Goal: Communication & Community: Answer question/provide support

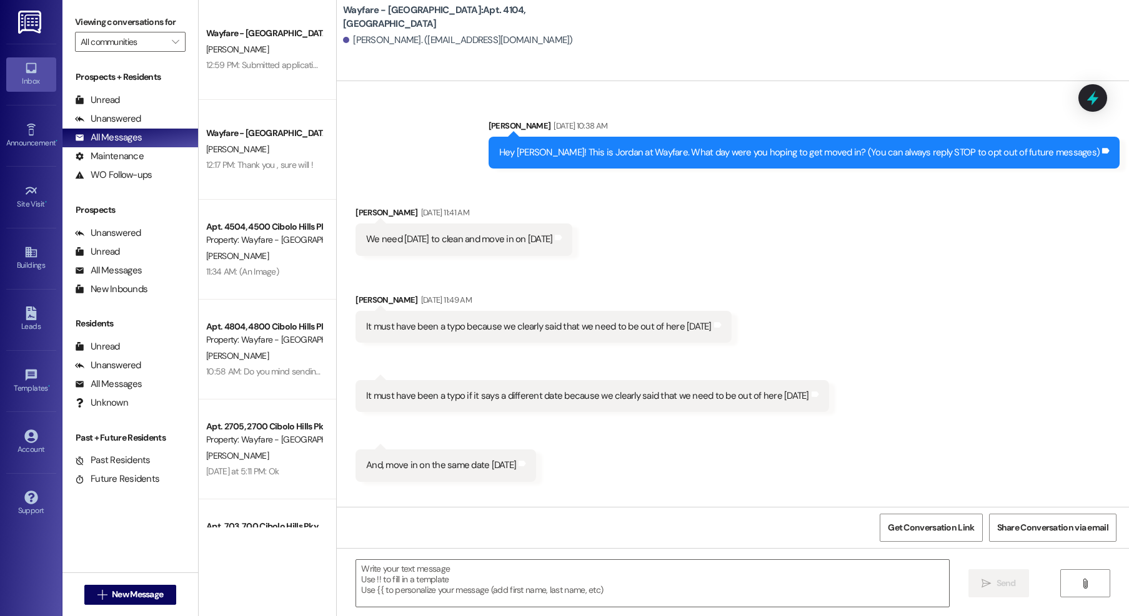
scroll to position [215, 0]
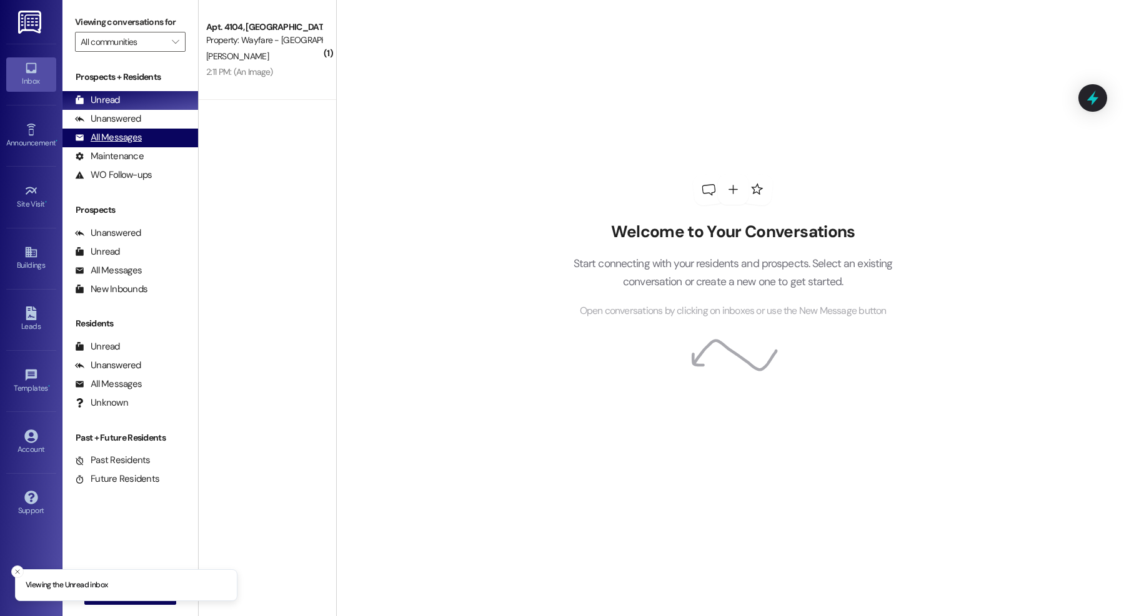
click at [142, 144] on div "All Messages (undefined)" at bounding box center [130, 138] width 136 height 19
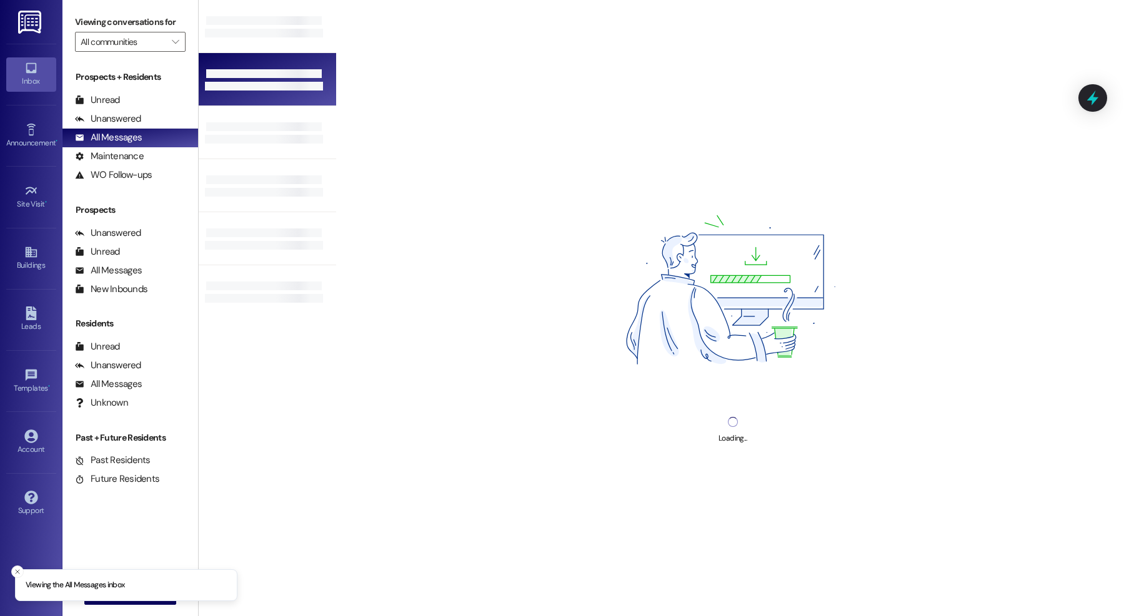
click at [210, 68] on div at bounding box center [264, 73] width 118 height 11
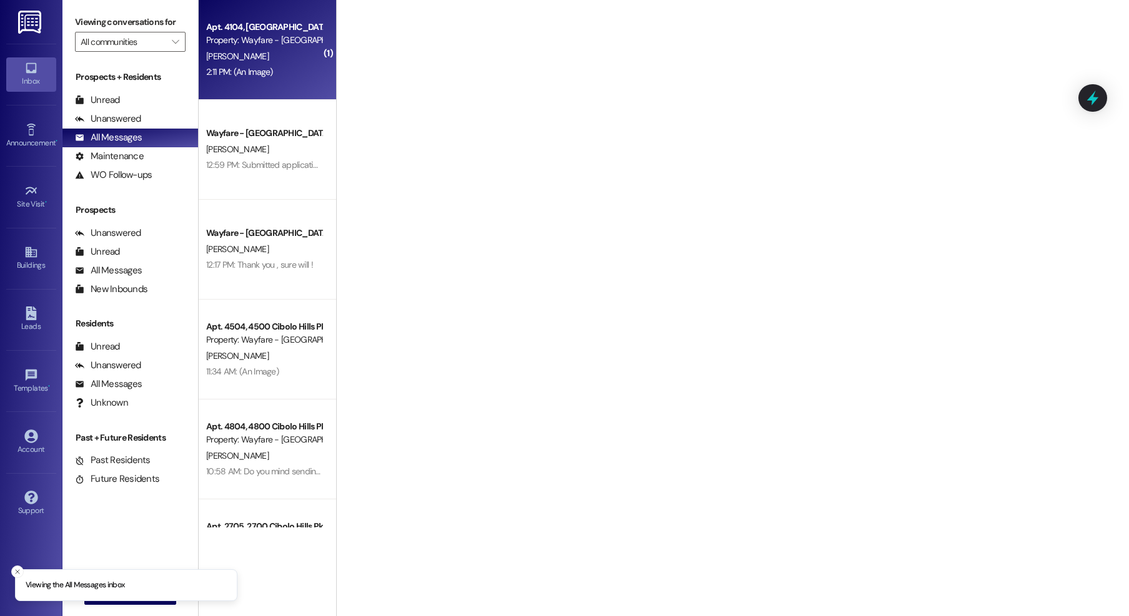
click at [259, 63] on div "[PERSON_NAME]" at bounding box center [264, 57] width 118 height 16
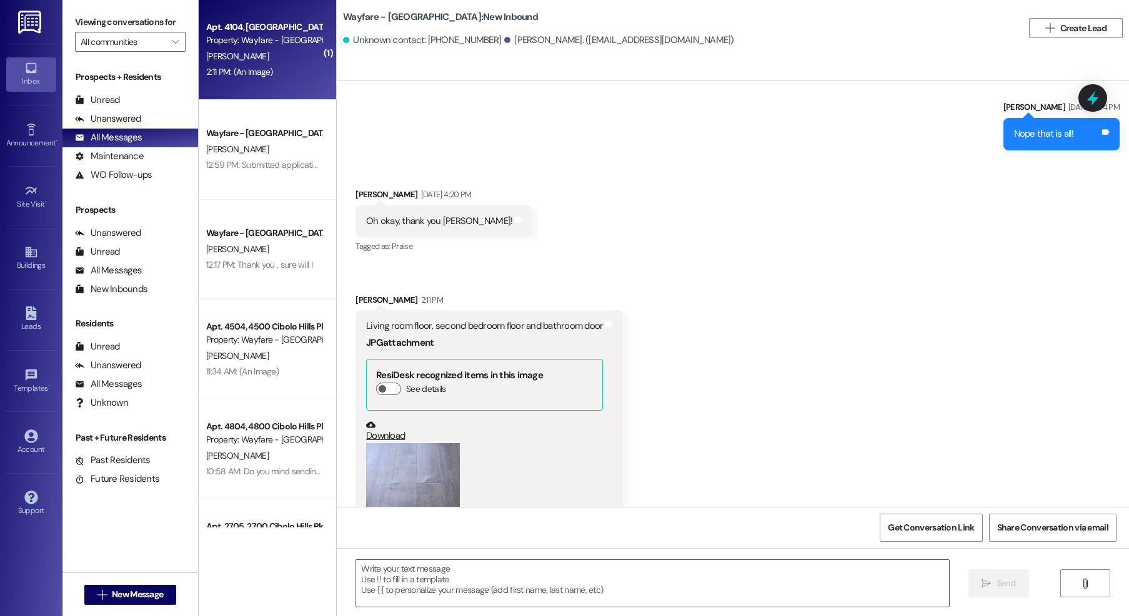
scroll to position [2406, 0]
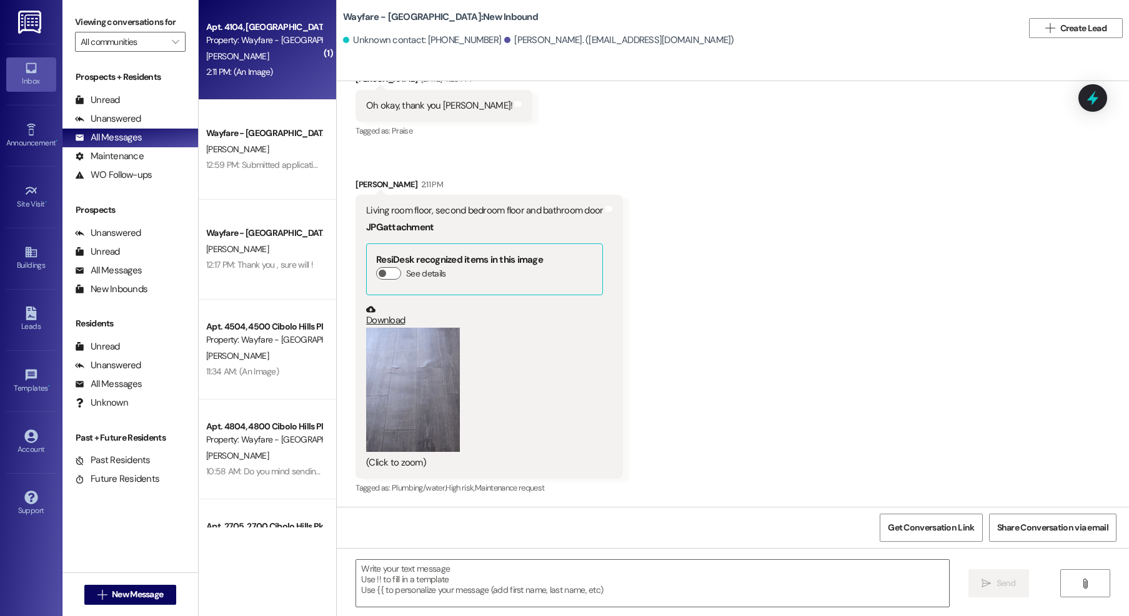
click at [422, 373] on button "Zoom image" at bounding box center [413, 390] width 94 height 125
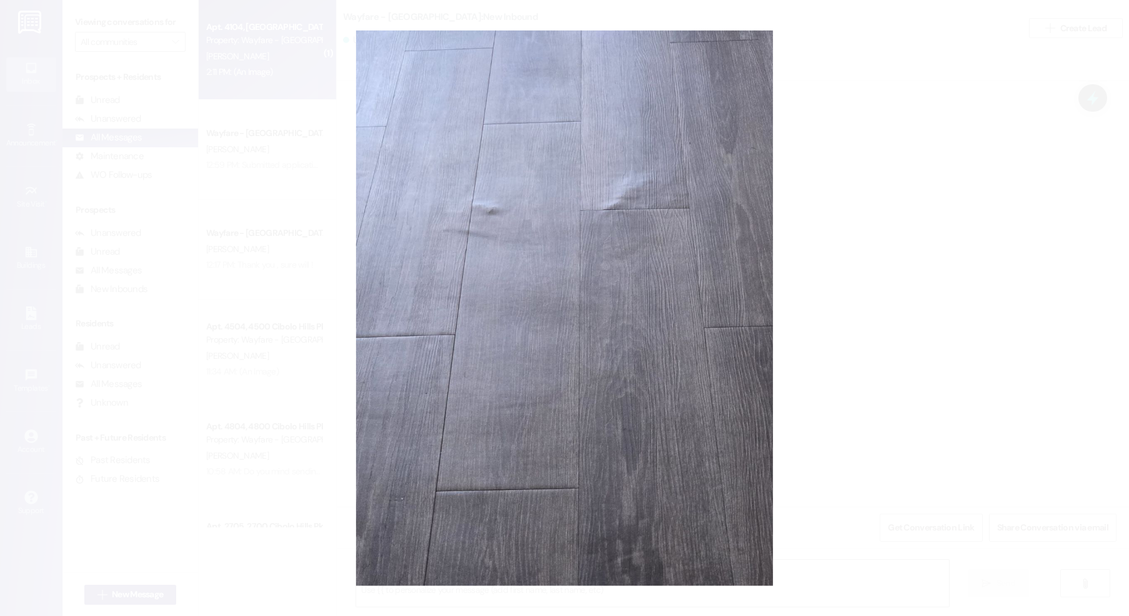
click at [924, 202] on button "Unzoom image" at bounding box center [564, 308] width 1129 height 616
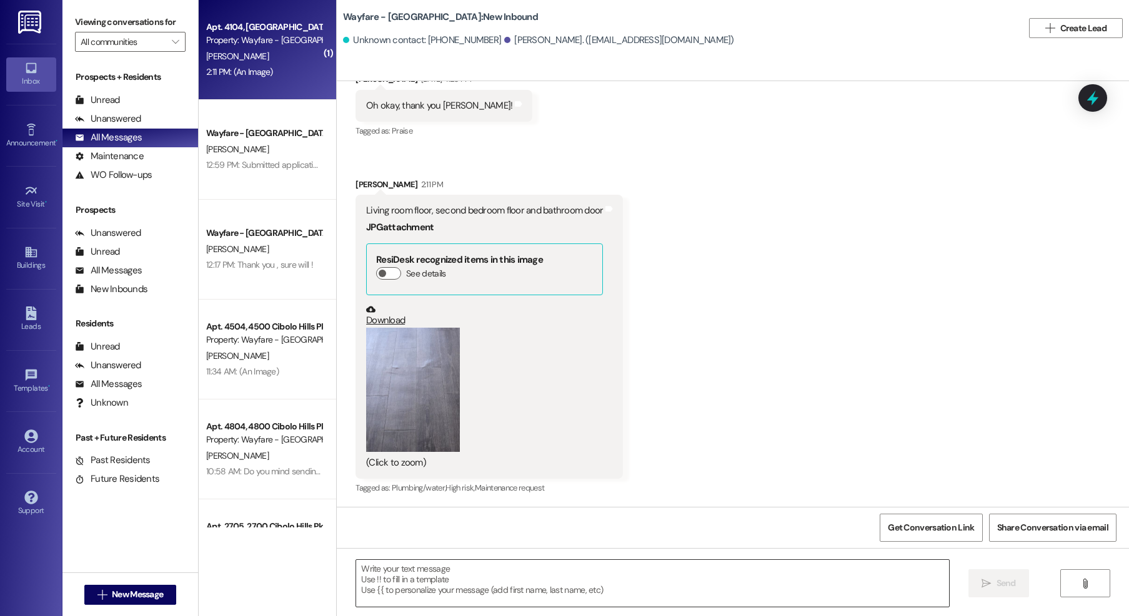
click at [480, 581] on textarea at bounding box center [652, 583] width 593 height 47
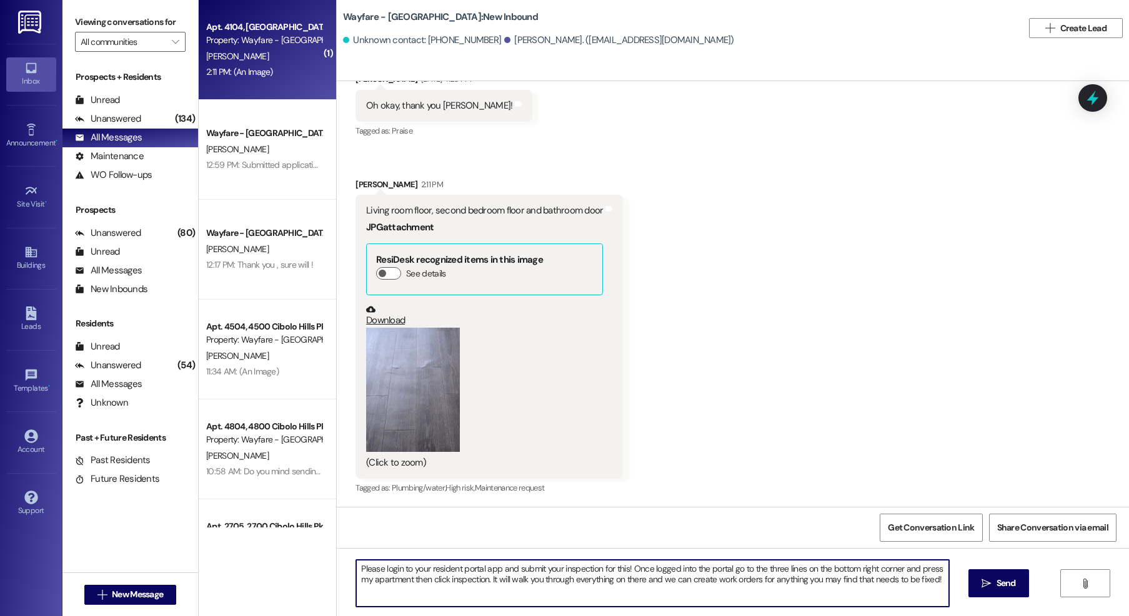
drag, startPoint x: 932, startPoint y: 585, endPoint x: 310, endPoint y: 553, distance: 622.9
click at [259, 551] on div "( 1 ) Apt. 4104, 4100 Cibolo Hills Pky Property: Wayfare - Cibolo Hills M. Farv…" at bounding box center [664, 308] width 930 height 616
type textarea "Please login to your resident portal app and submit your inspection for this! O…"
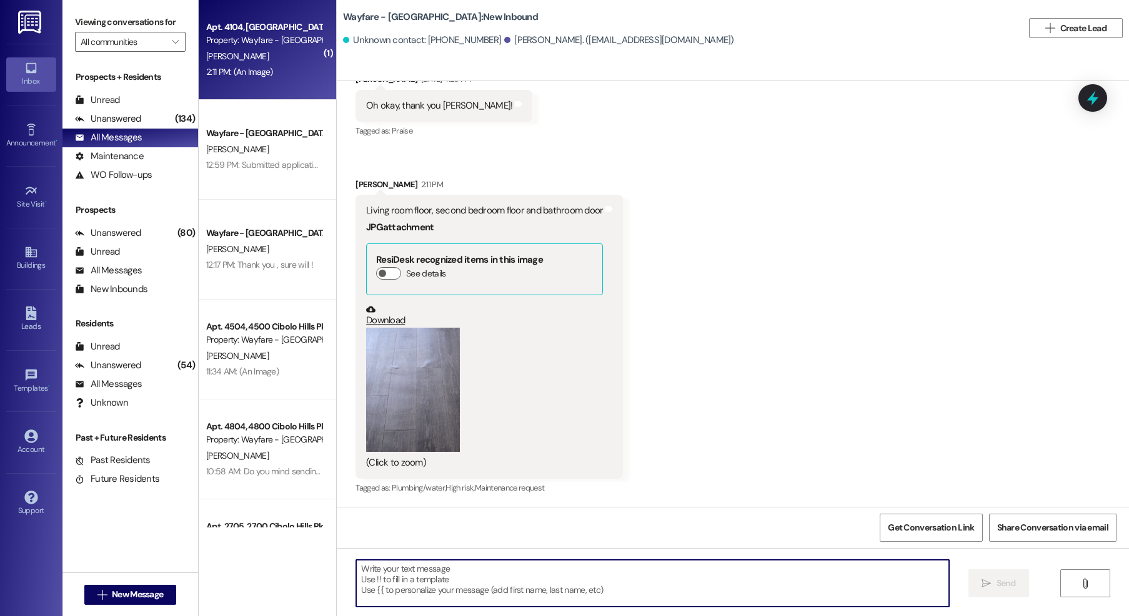
paste textarea "Please log in to your Resident Portal app to complete your inspection. Once you…"
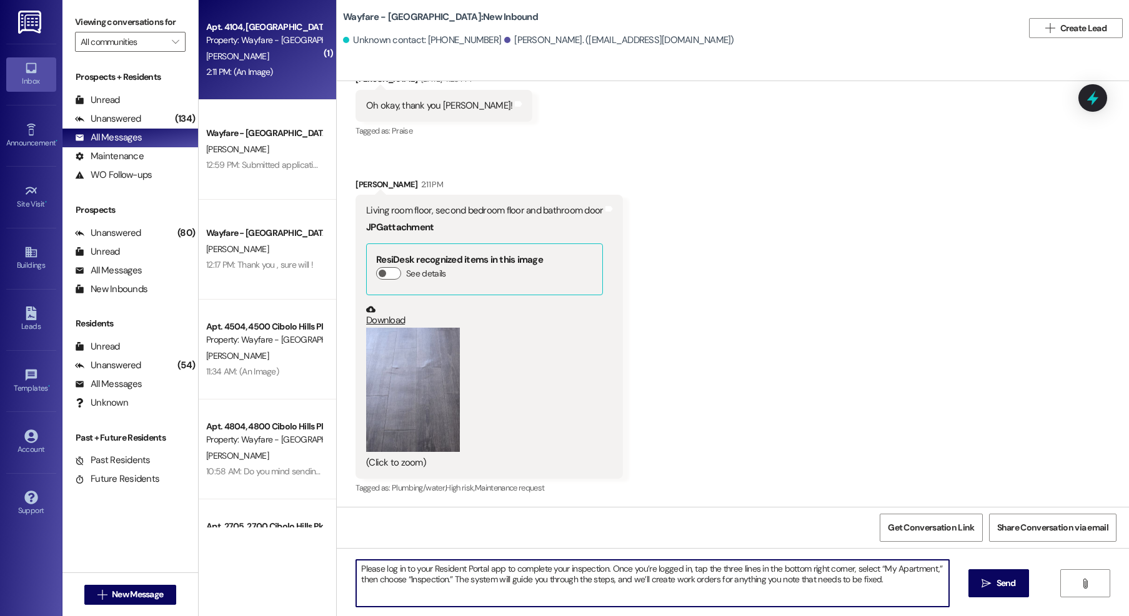
type textarea "Please log in to your Resident Portal app to complete your inspection. Once you…"
drag, startPoint x: 1023, startPoint y: 605, endPoint x: 958, endPoint y: 575, distance: 71.8
click at [1023, 605] on div "Please log in to your Resident Portal app to complete your inspection. Once you…" at bounding box center [733, 595] width 792 height 94
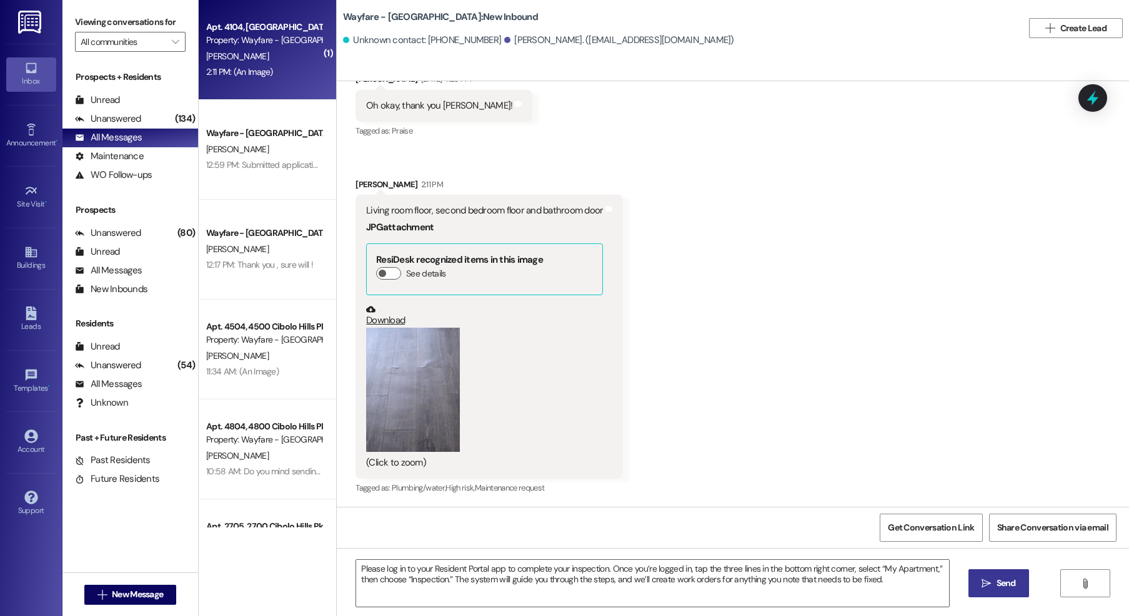
click at [1002, 573] on button " Send" at bounding box center [998, 584] width 61 height 28
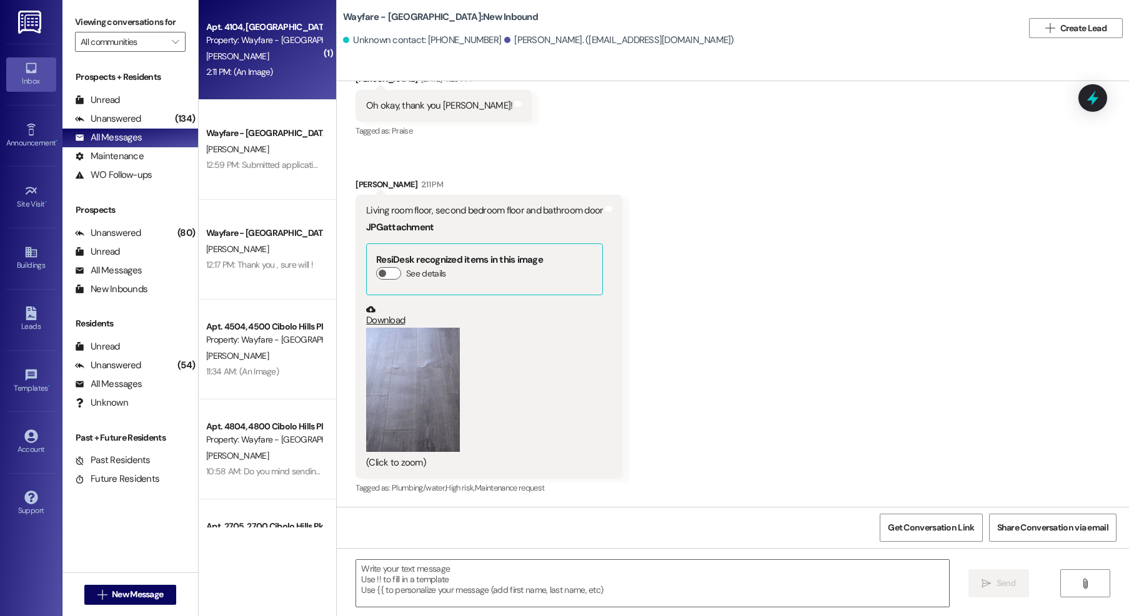
scroll to position [2406, 0]
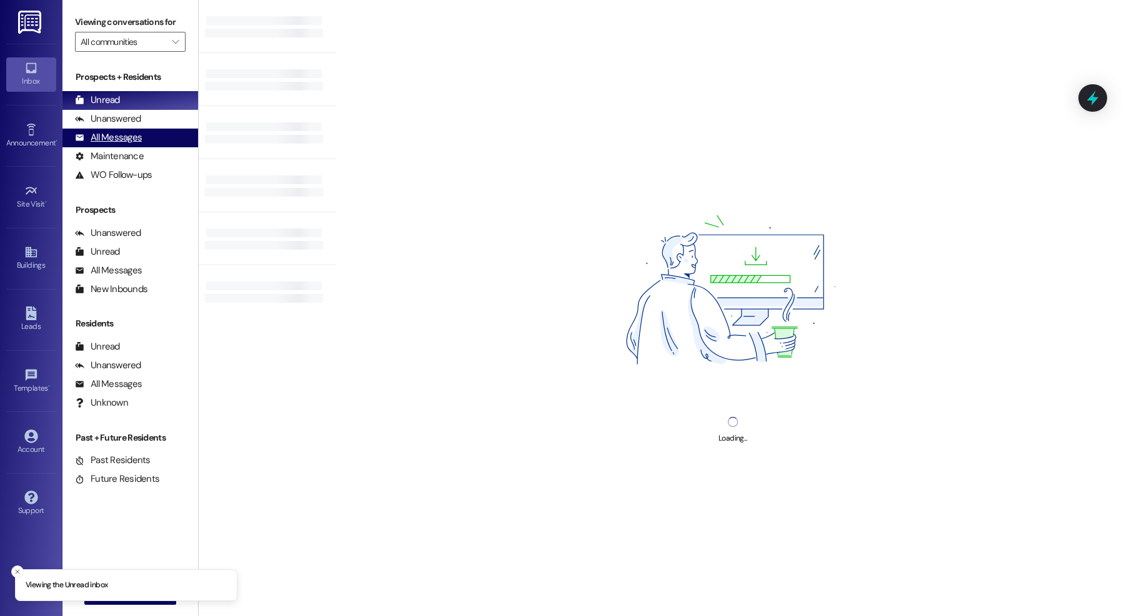
click at [142, 145] on div "All Messages (undefined)" at bounding box center [130, 138] width 136 height 19
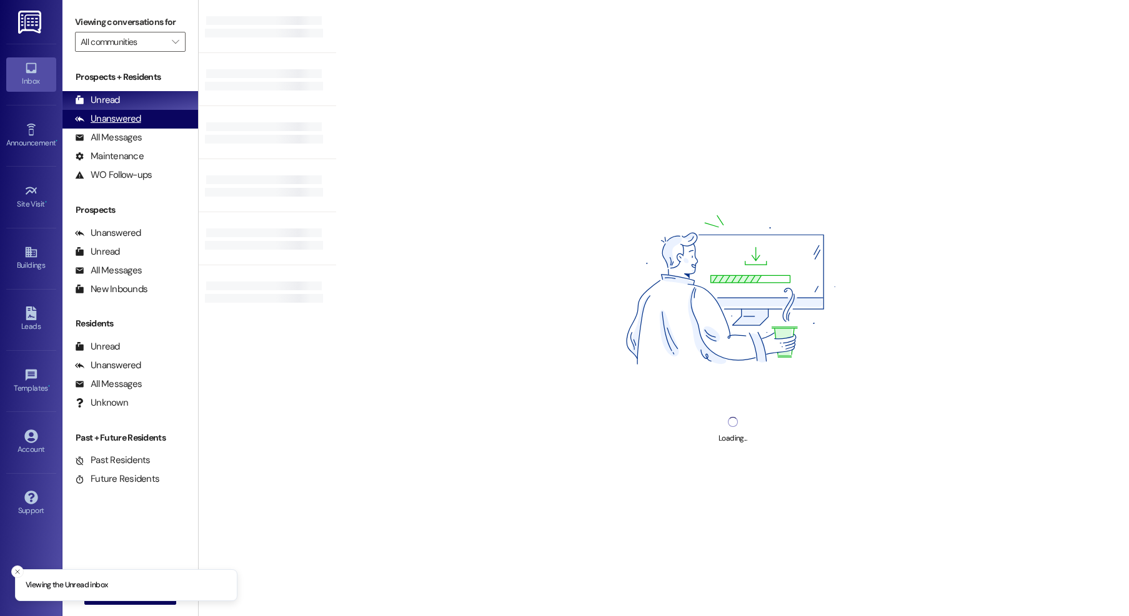
click at [116, 125] on div "Unanswered" at bounding box center [108, 118] width 66 height 13
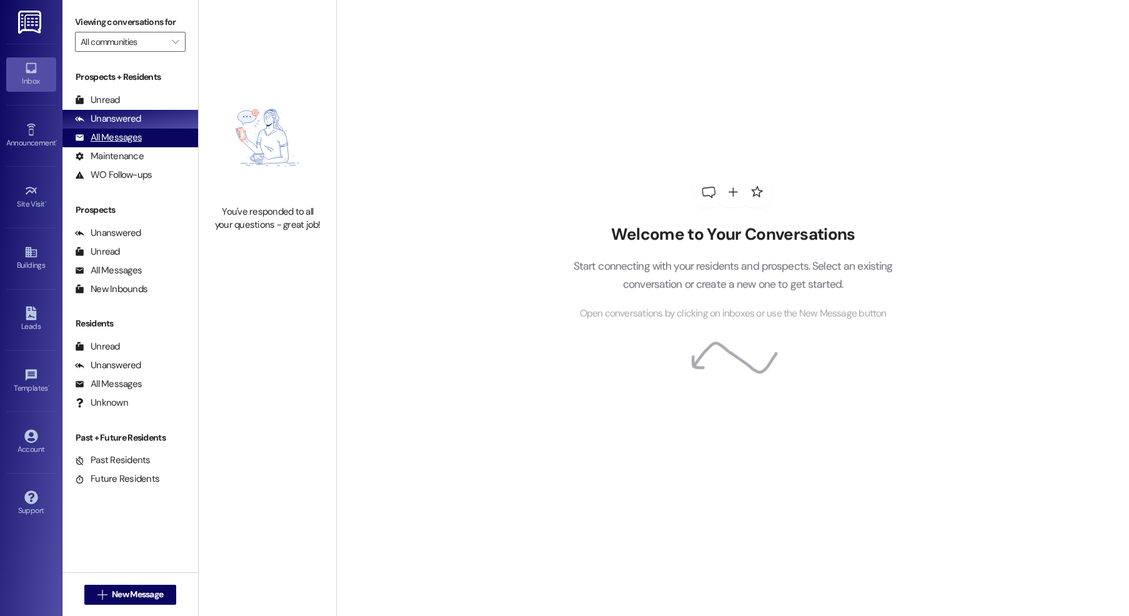
click at [109, 136] on div "All Messages" at bounding box center [108, 137] width 67 height 13
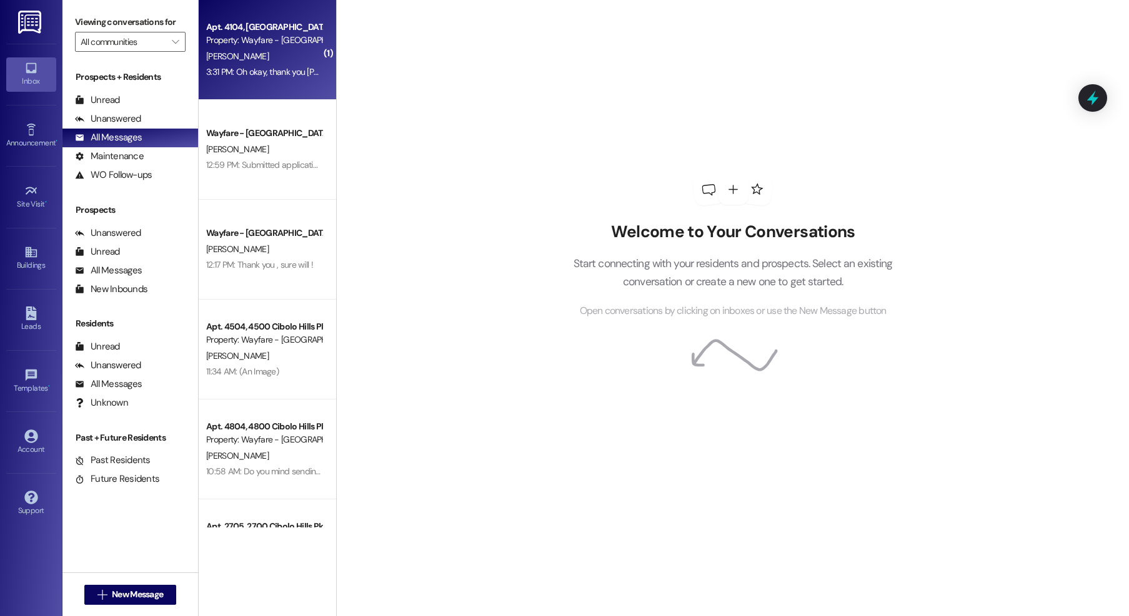
click at [301, 78] on div "3:31 PM: Oh okay, thank you Jordan 3:31 PM: Oh okay, thank you Jordan" at bounding box center [264, 72] width 118 height 16
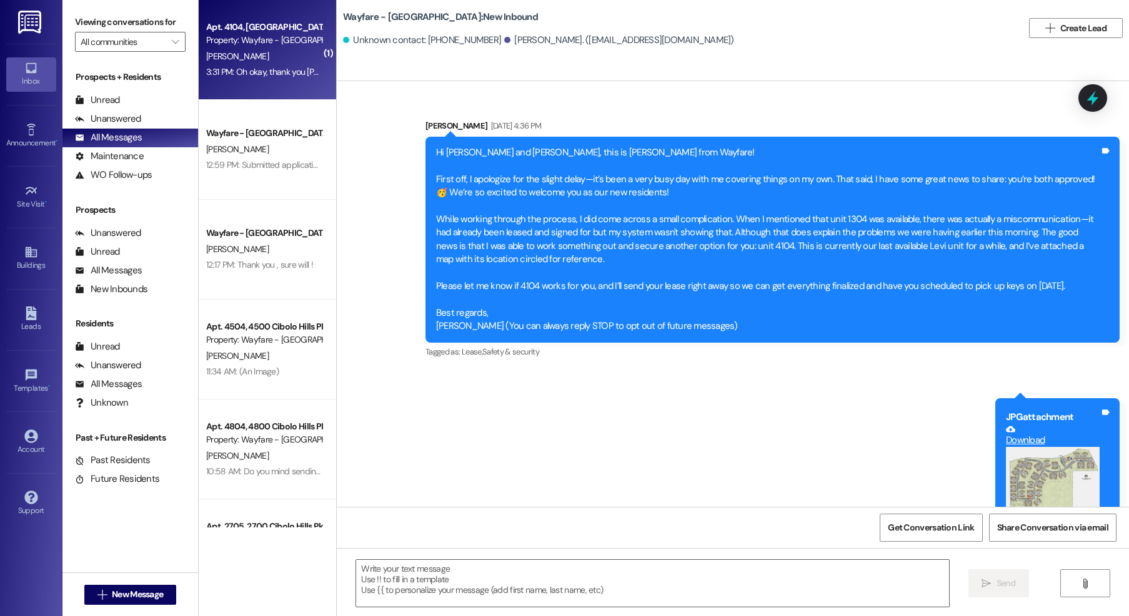
scroll to position [2612, 0]
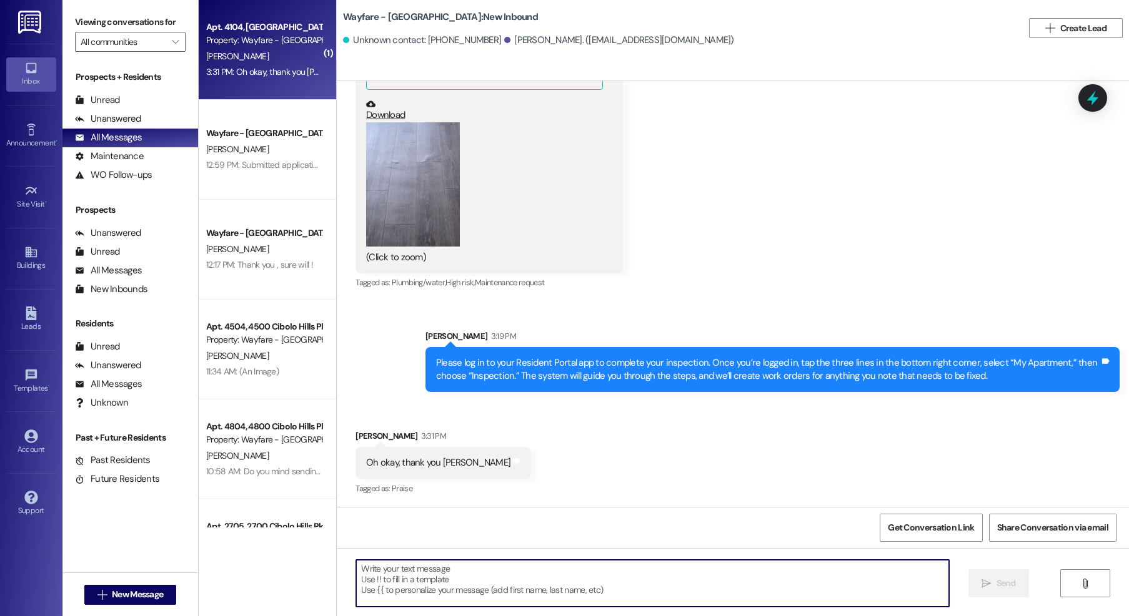
click at [452, 582] on textarea at bounding box center [652, 583] width 593 height 47
click at [529, 587] on textarea at bounding box center [652, 583] width 593 height 47
click at [377, 571] on textarea "Absolutley have a great weekend!" at bounding box center [652, 583] width 593 height 47
click at [525, 564] on textarea "Absolutely have a great weekend!" at bounding box center [652, 583] width 593 height 47
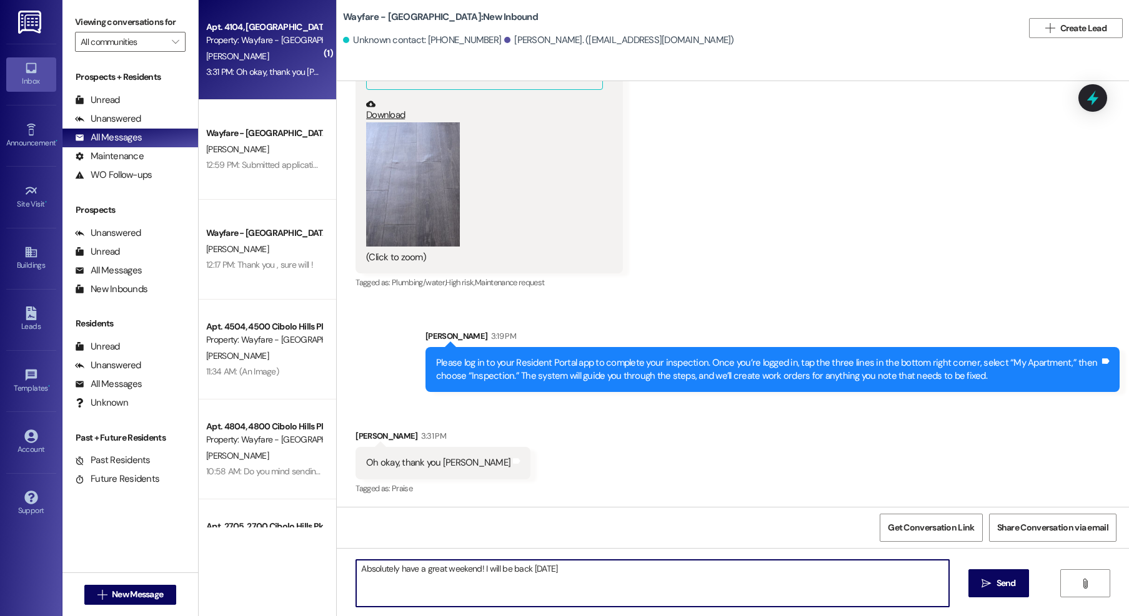
type textarea "Absolutely have a great weekend! I will be back [DATE]."
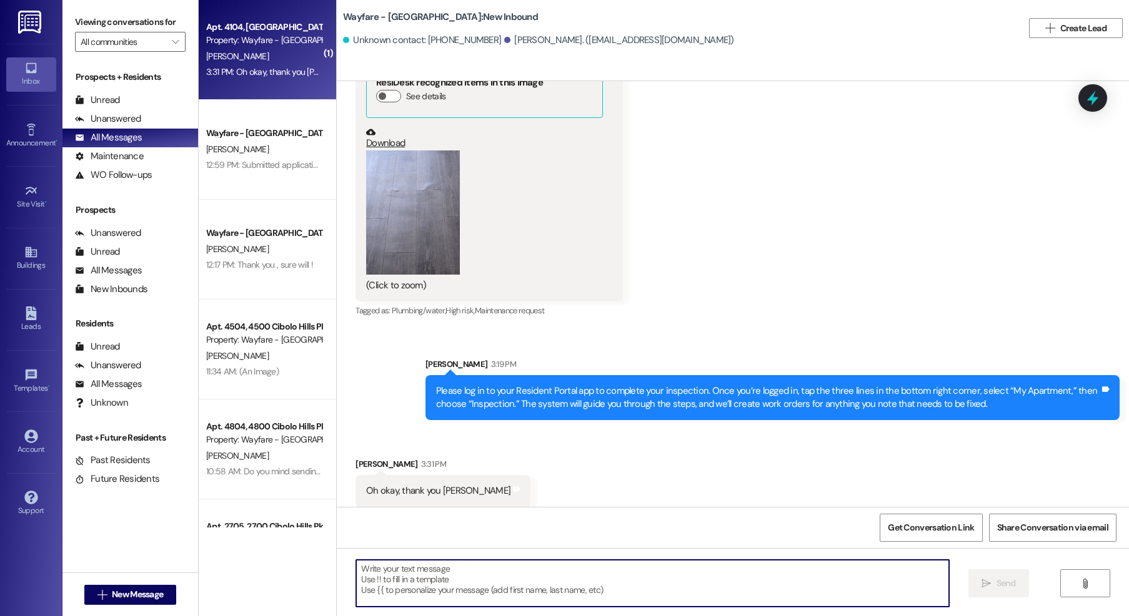
scroll to position [2558, 0]
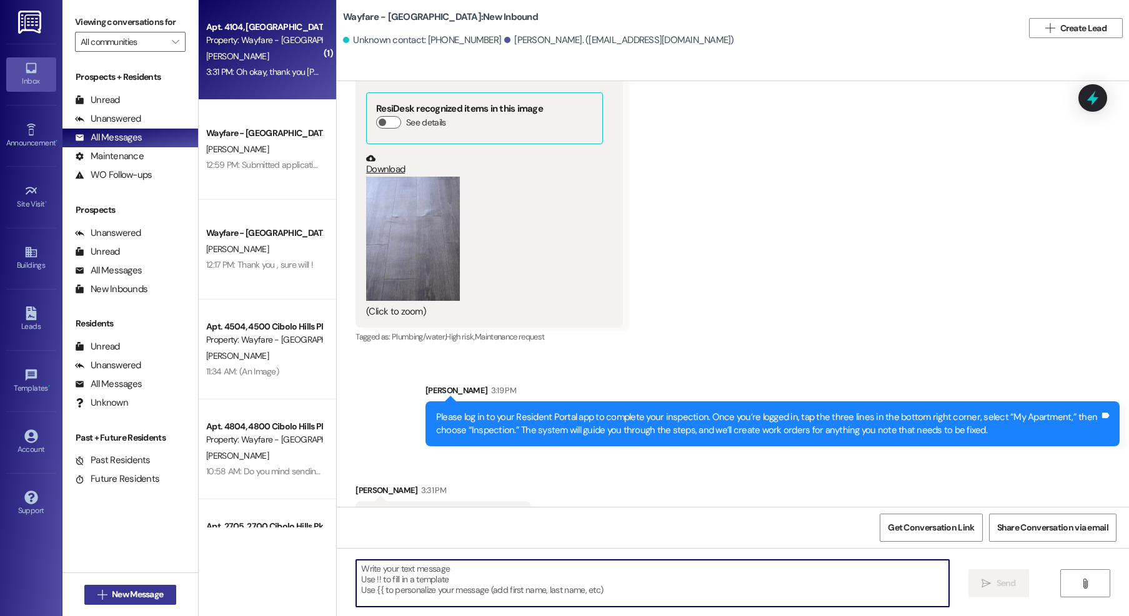
click at [112, 596] on span "New Message" at bounding box center [137, 594] width 51 height 13
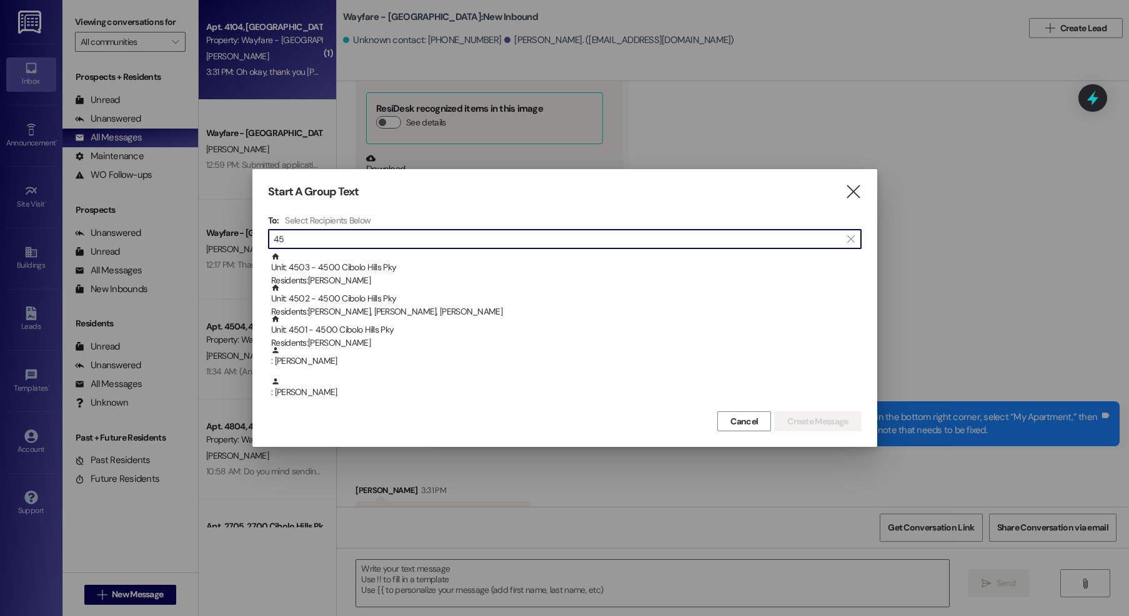
type input "4"
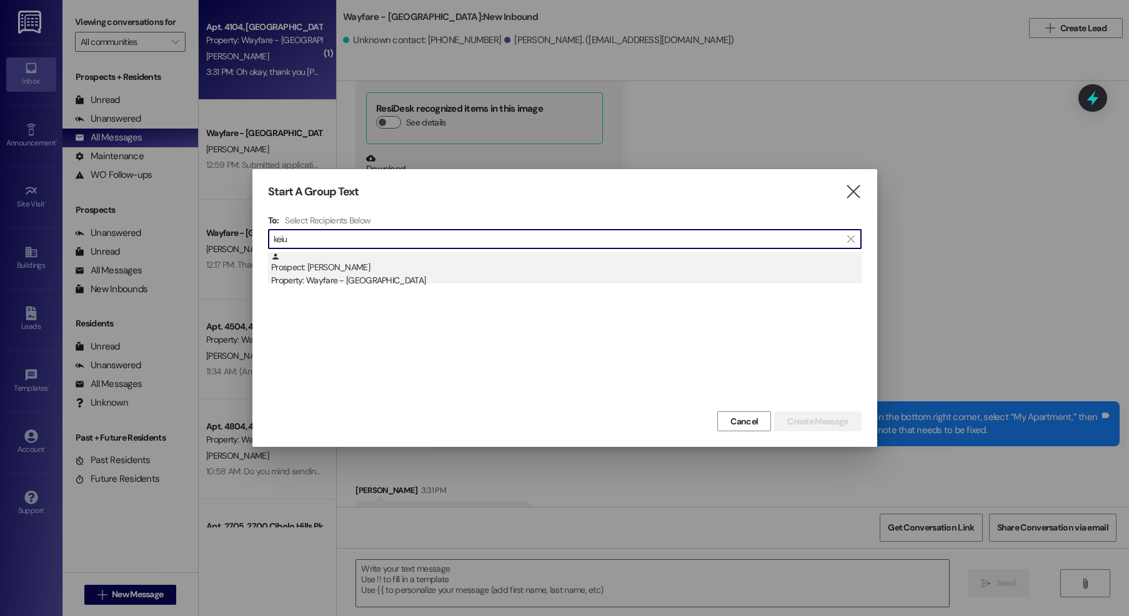
type input "keiu"
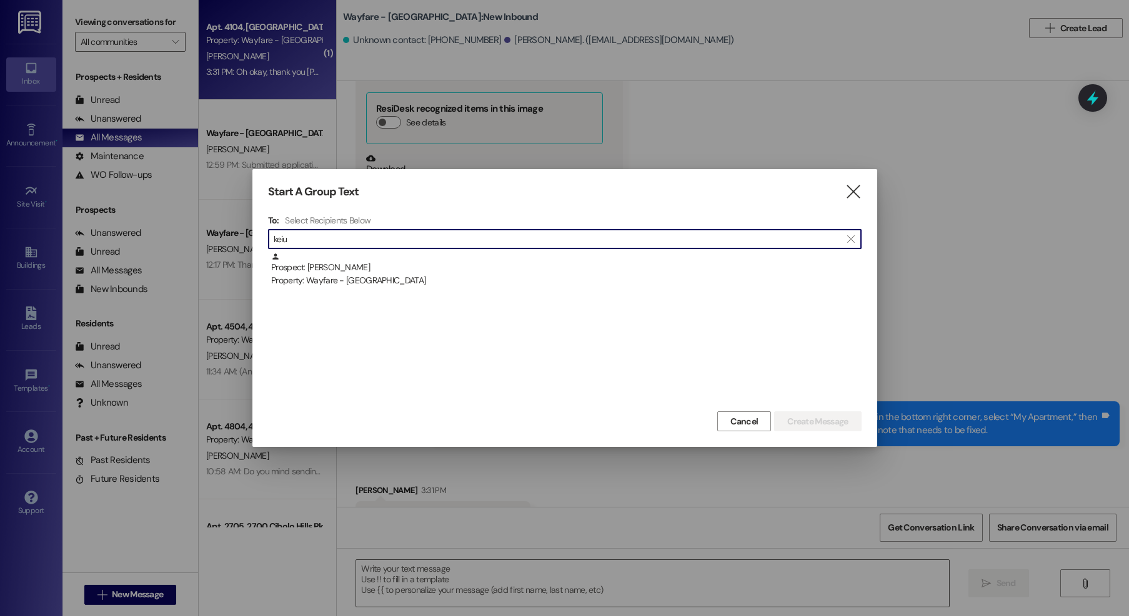
drag, startPoint x: 690, startPoint y: 257, endPoint x: 681, endPoint y: 257, distance: 8.8
click at [686, 257] on div "Prospect: Keiuna Jones Property: Wayfare - Cibolo Hills" at bounding box center [566, 270] width 590 height 36
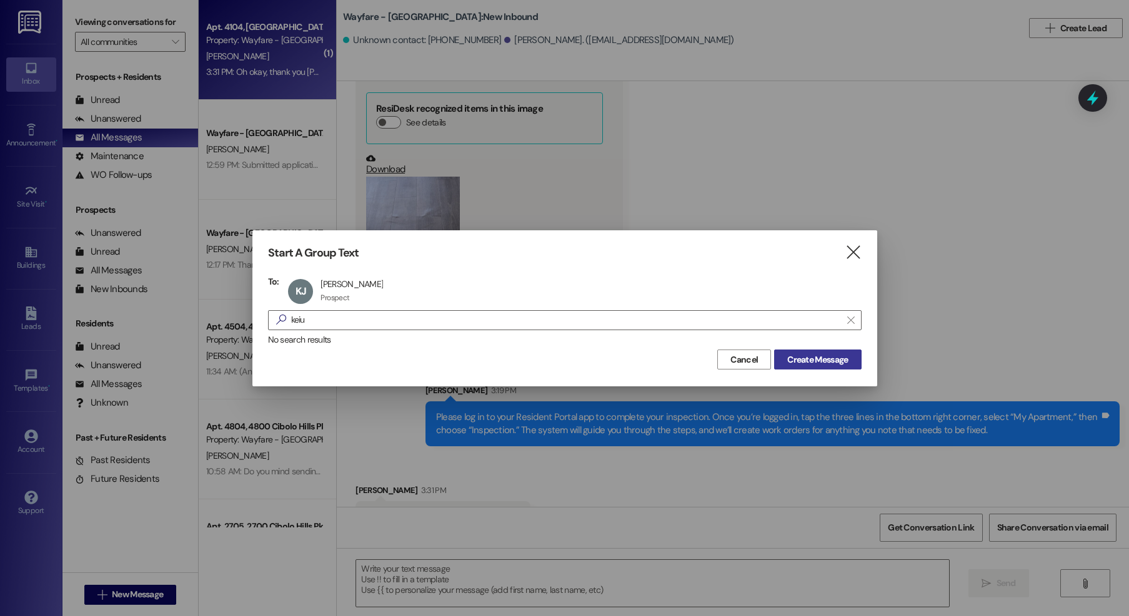
click at [789, 355] on span "Create Message" at bounding box center [817, 360] width 61 height 13
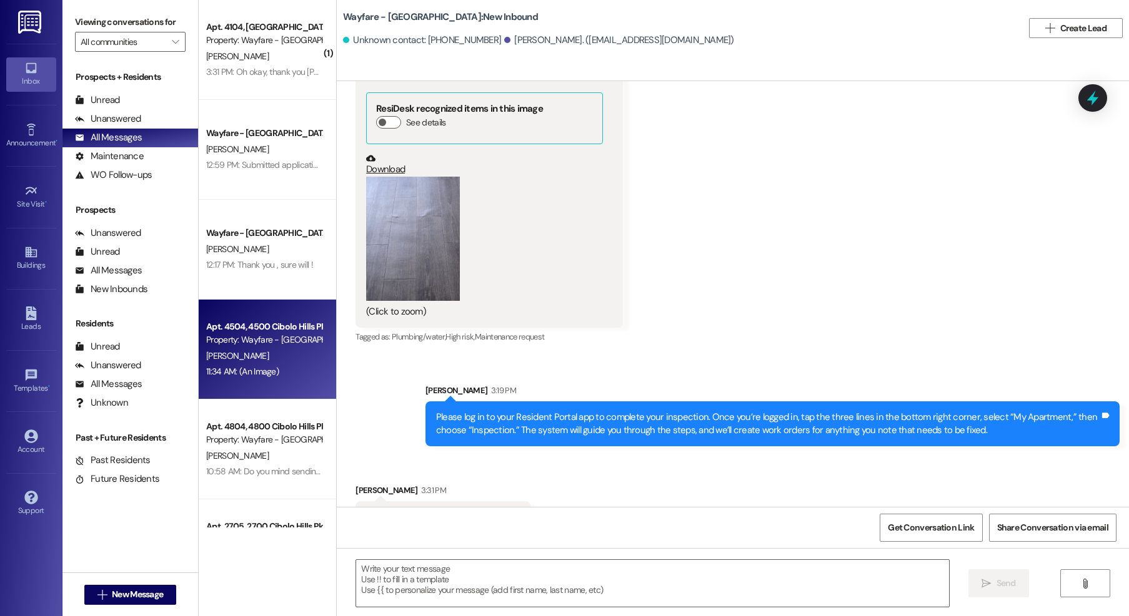
scroll to position [878, 0]
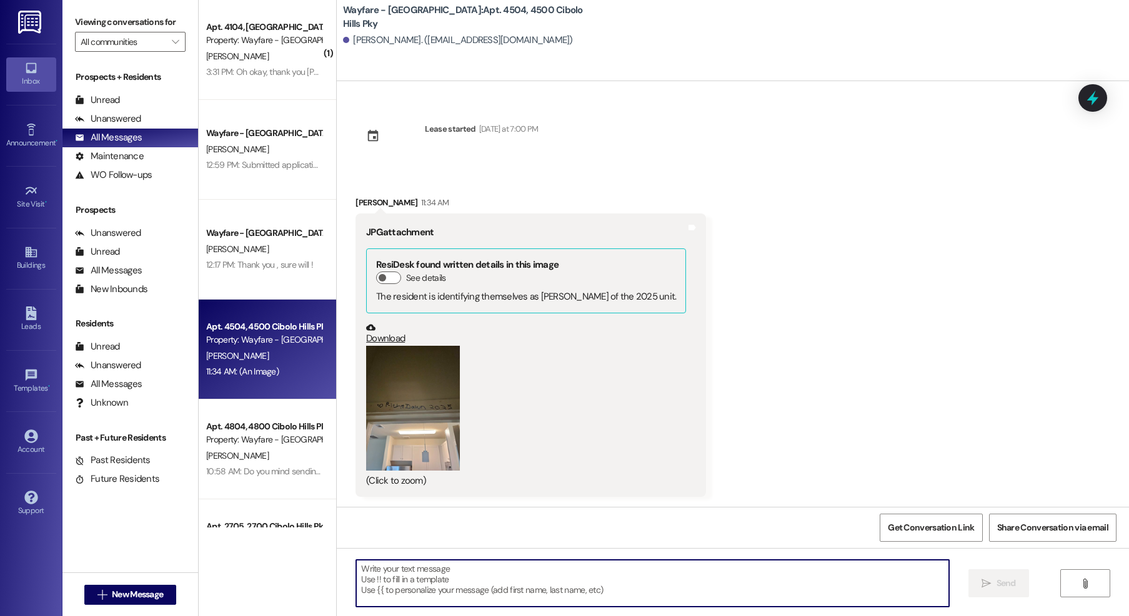
click at [686, 572] on textarea at bounding box center [652, 583] width 593 height 47
type textarea "I am bringing over your trash can!"
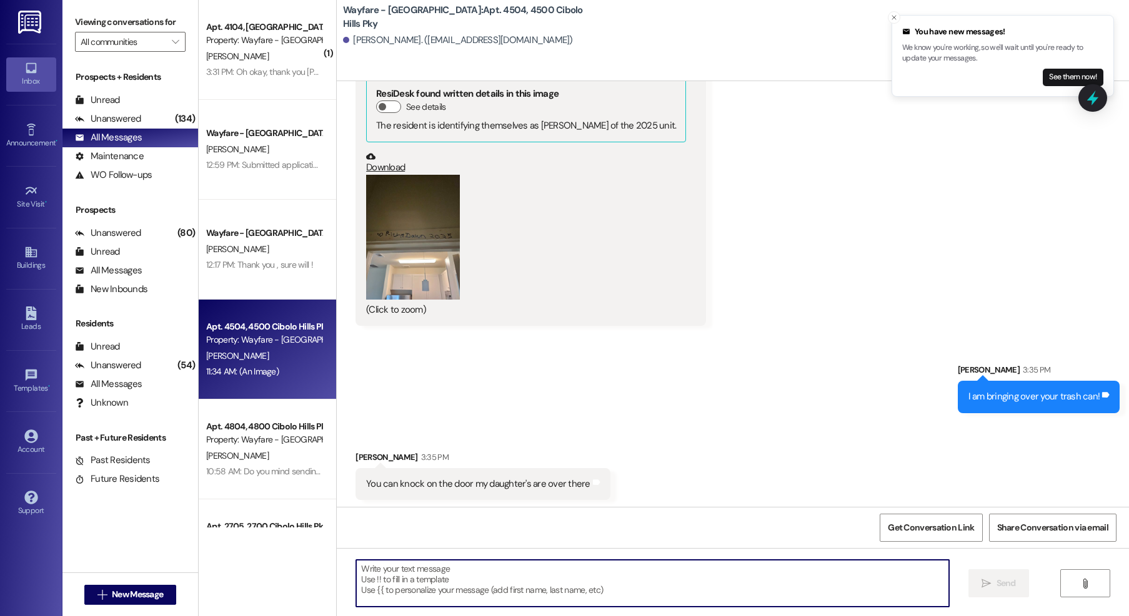
scroll to position [1052, 0]
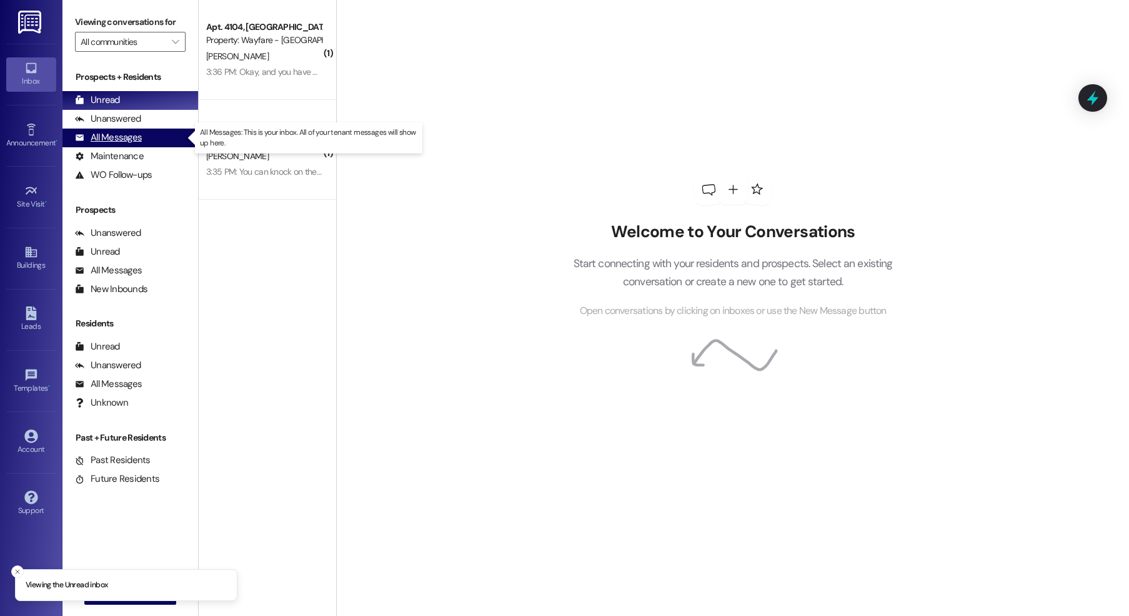
click at [144, 137] on div "All Messages (undefined)" at bounding box center [130, 138] width 136 height 19
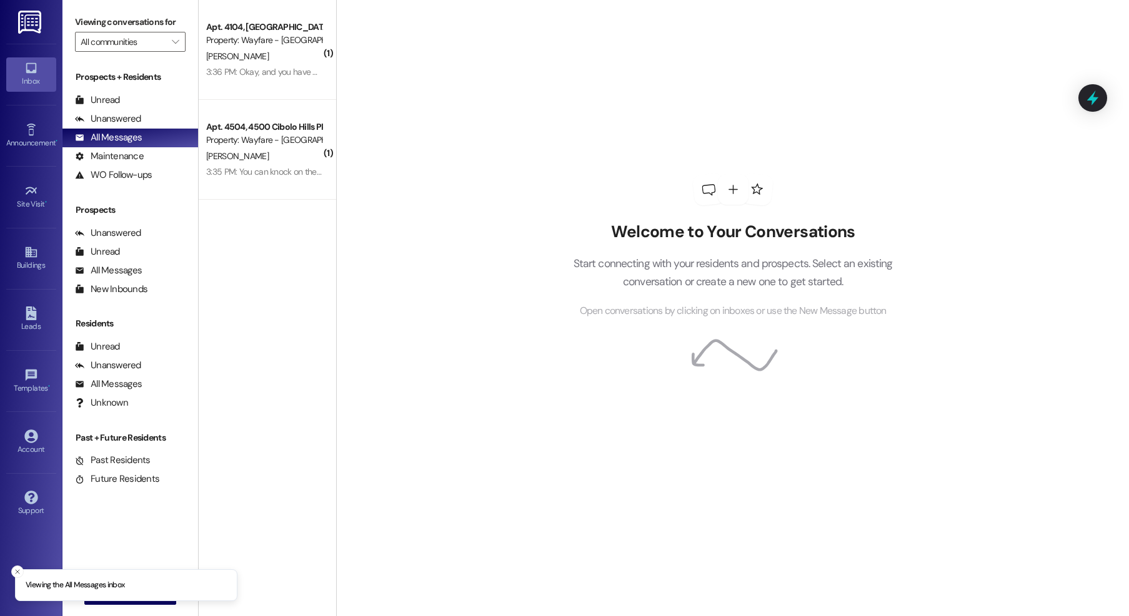
drag, startPoint x: 144, startPoint y: 137, endPoint x: 327, endPoint y: 175, distance: 186.2
click at [320, 176] on div "Apt. 4504, [GEOGRAPHIC_DATA] Pky Property: Wayfare - Cibolo Hills [PERSON_NAME]…" at bounding box center [267, 150] width 137 height 100
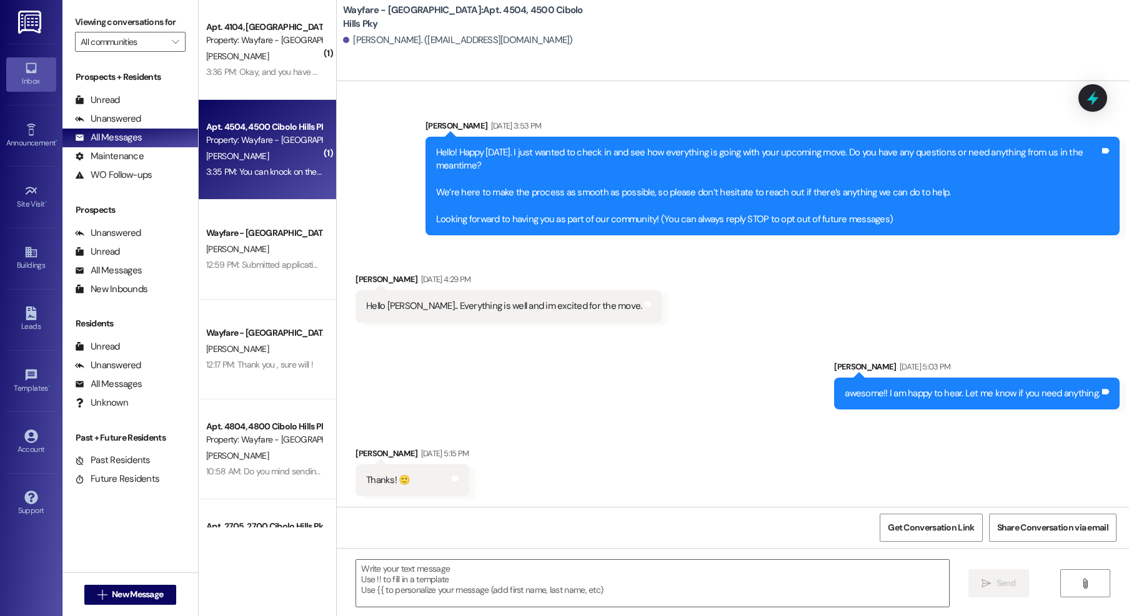
scroll to position [1089, 0]
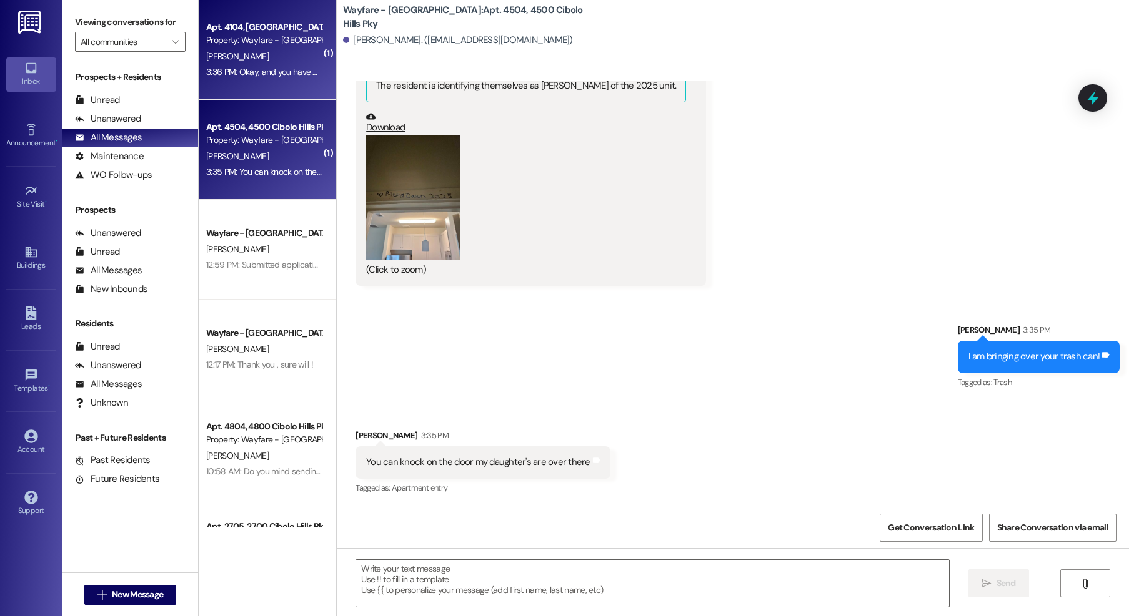
click at [290, 81] on div "Apt. 4104, [GEOGRAPHIC_DATA] Pky Property: Wayfare - [GEOGRAPHIC_DATA] [PERSON_…" at bounding box center [267, 50] width 137 height 100
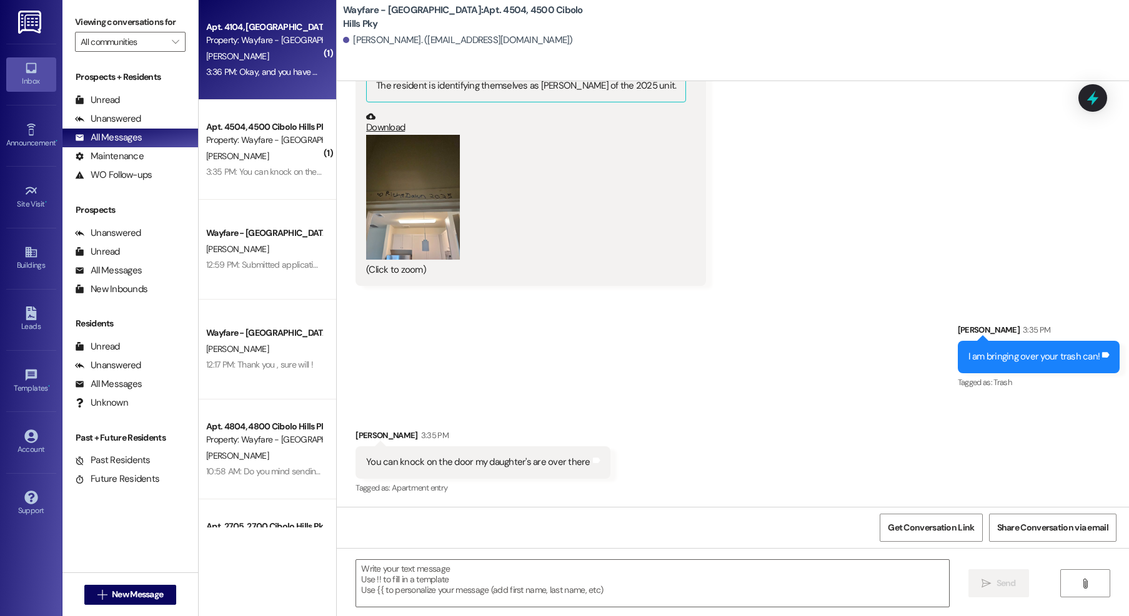
scroll to position [2804, 0]
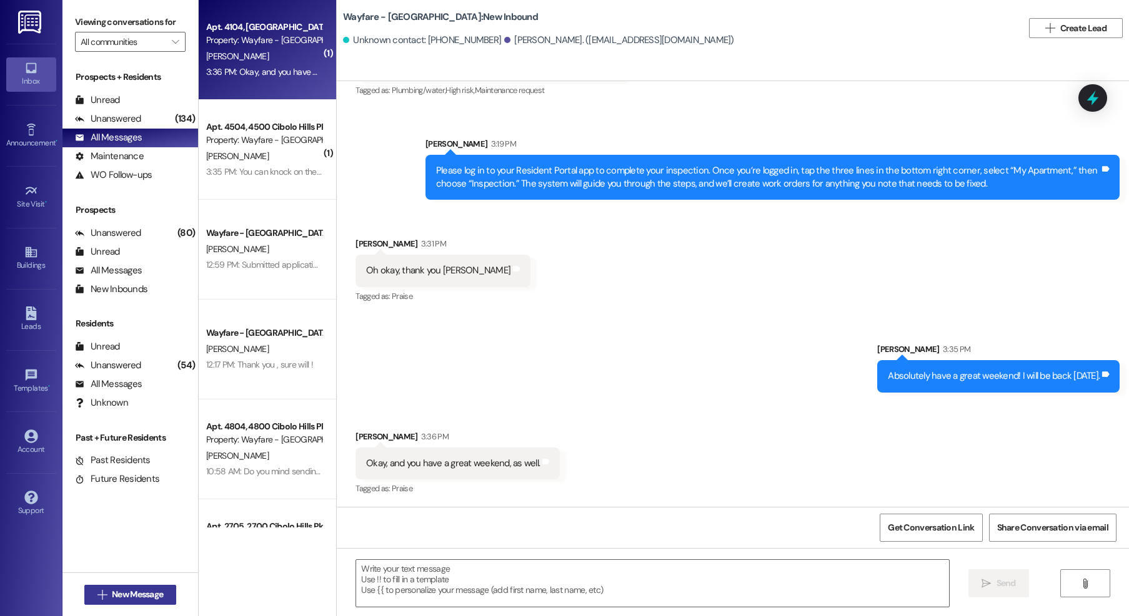
click at [116, 591] on span "New Message" at bounding box center [137, 594] width 51 height 13
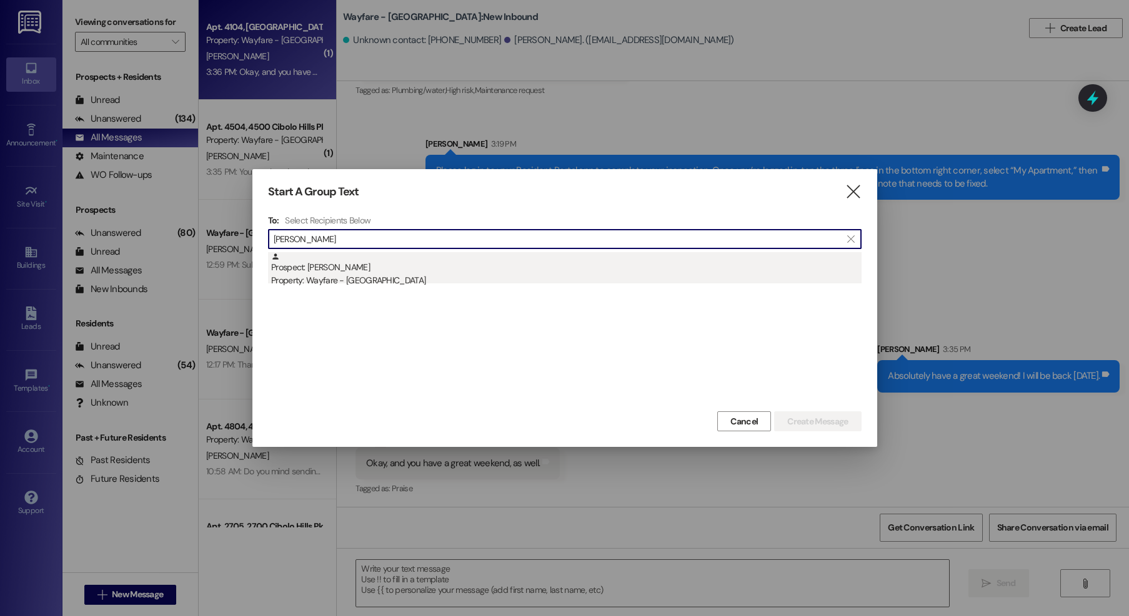
type input "pinedo"
click at [385, 266] on div "Prospect: Sheri pinedo Property: Wayfare - Cibolo Hills" at bounding box center [566, 270] width 590 height 36
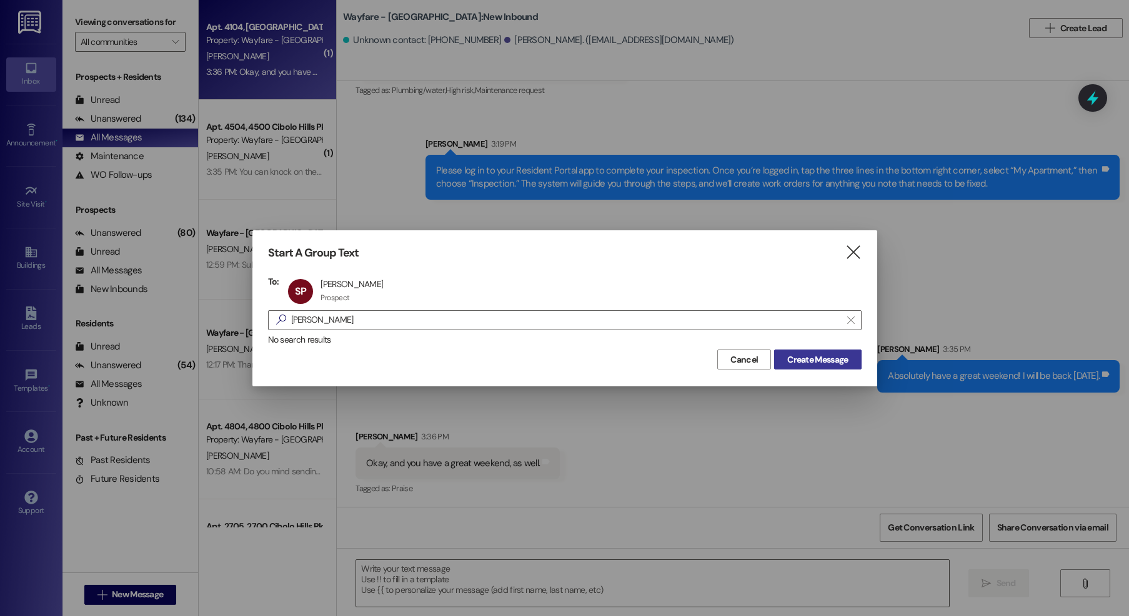
click at [816, 365] on span "Create Message" at bounding box center [817, 360] width 61 height 13
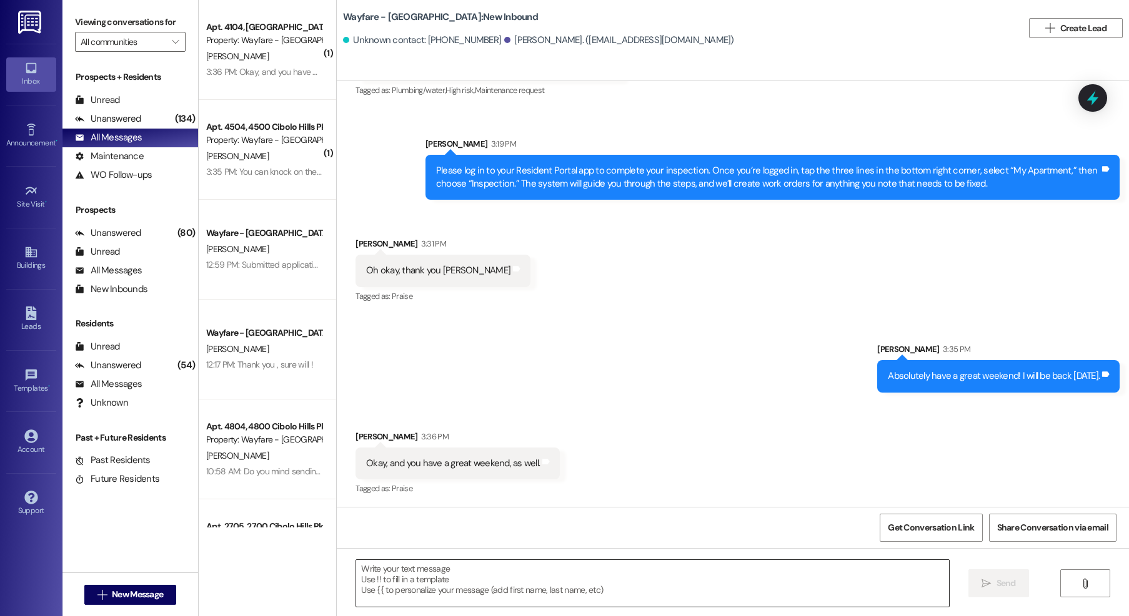
scroll to position [0, 0]
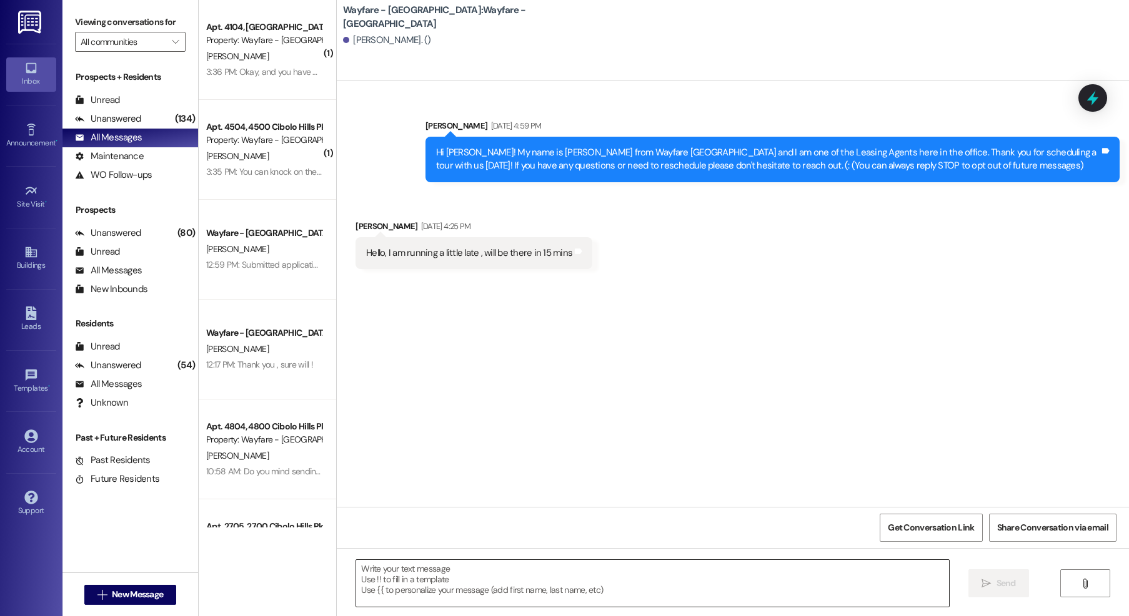
click at [791, 586] on textarea at bounding box center [652, 583] width 593 height 47
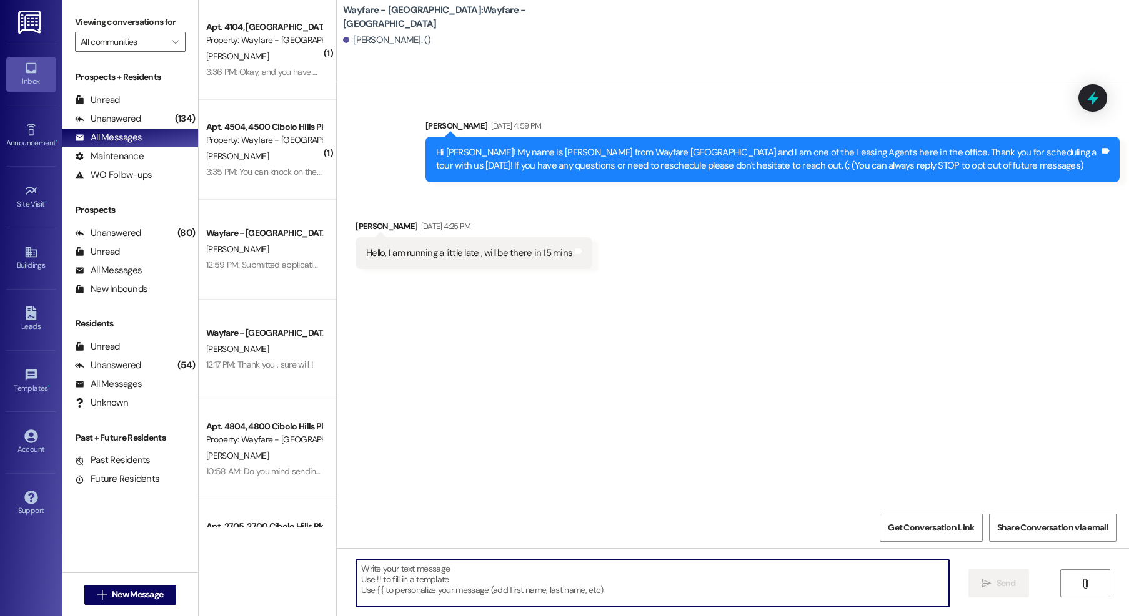
click at [507, 569] on textarea at bounding box center [652, 583] width 593 height 47
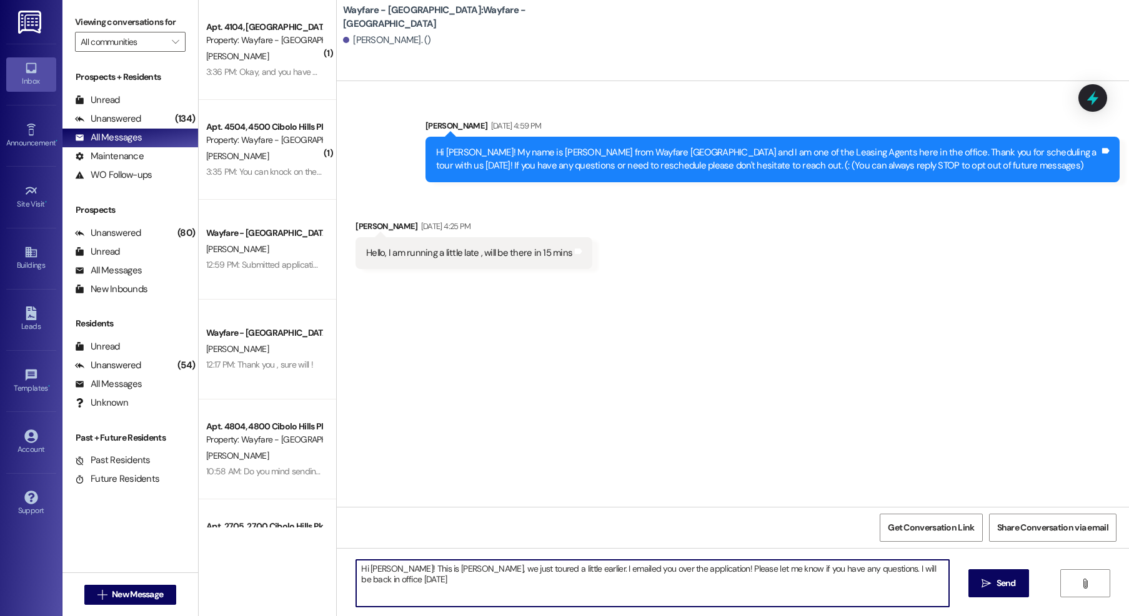
type textarea "Hi Sheri! This is Jordan, we just toured a little earlier. I emailed you over t…"
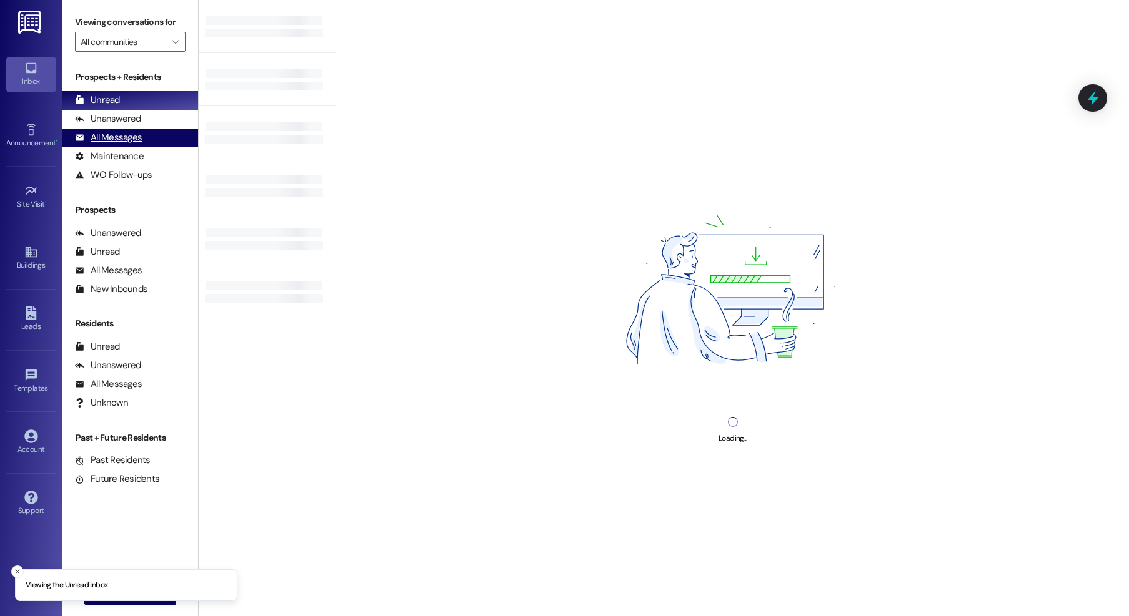
click at [143, 142] on div "All Messages (undefined)" at bounding box center [130, 138] width 136 height 19
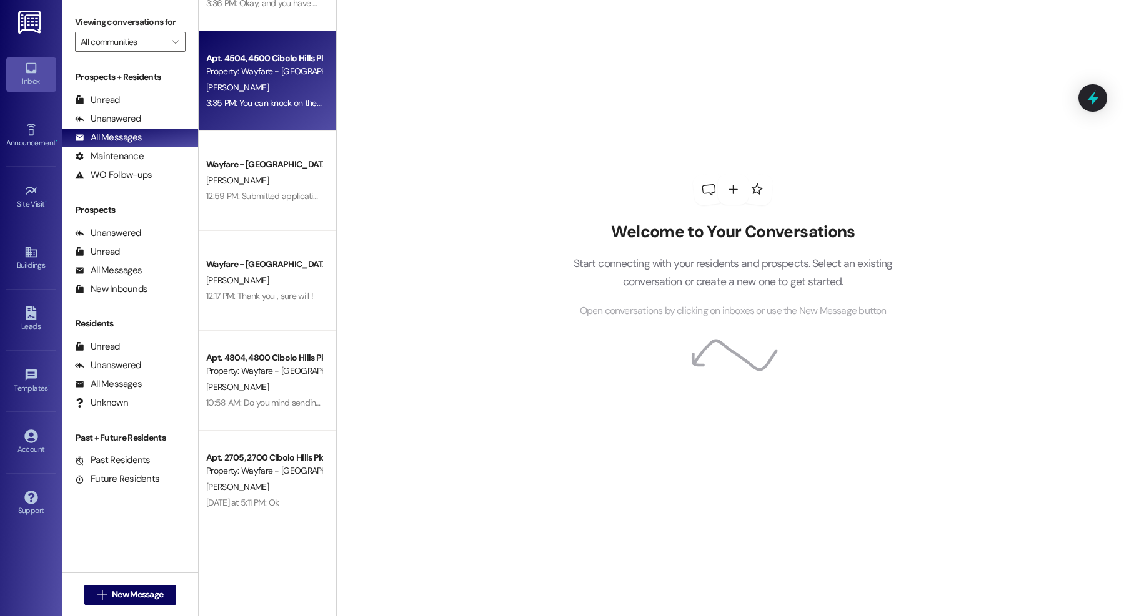
scroll to position [192, 0]
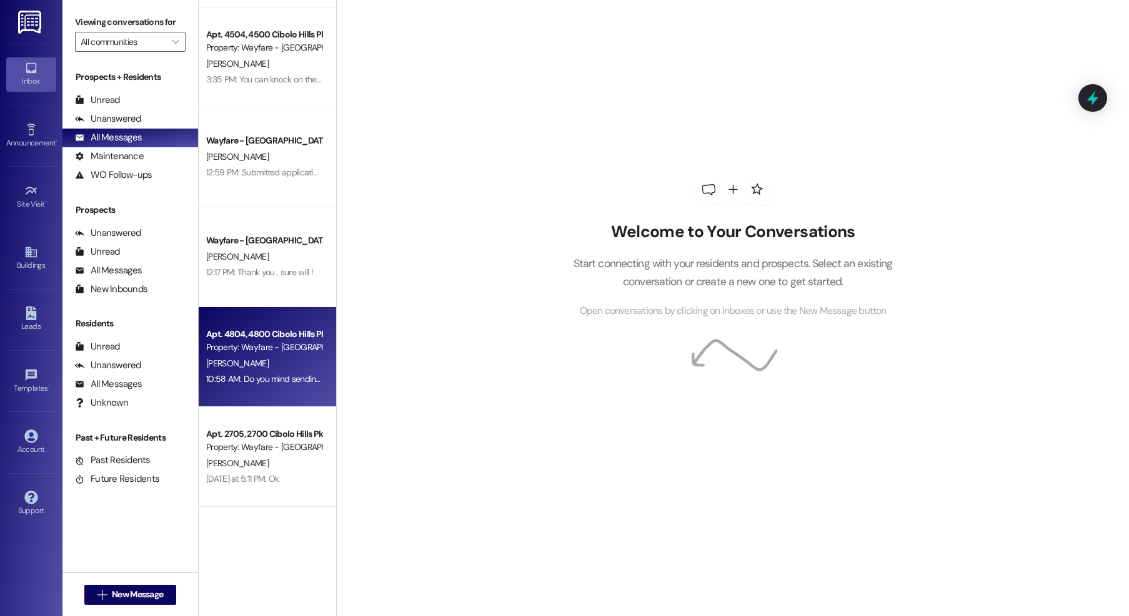
click at [289, 357] on div "[PERSON_NAME]" at bounding box center [264, 364] width 118 height 16
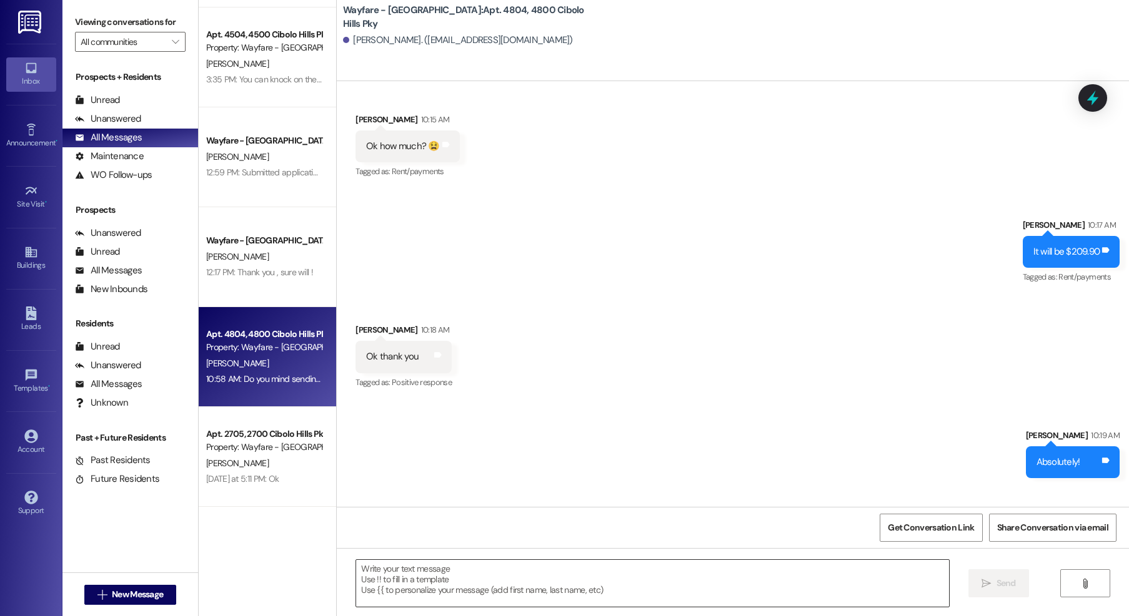
click at [465, 586] on textarea at bounding box center [652, 583] width 593 height 47
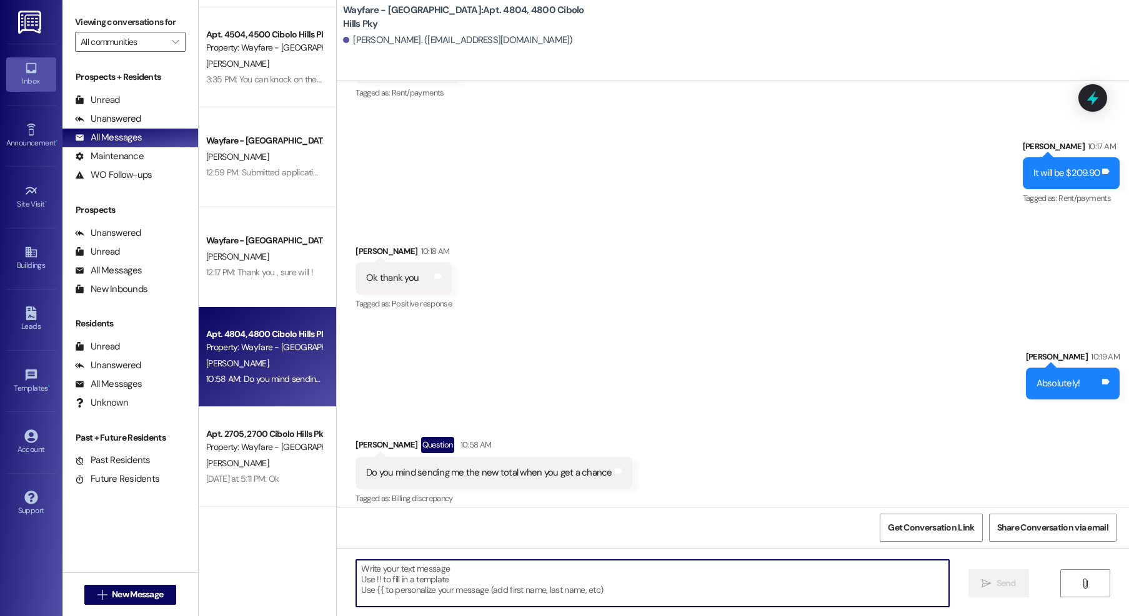
scroll to position [3660, 0]
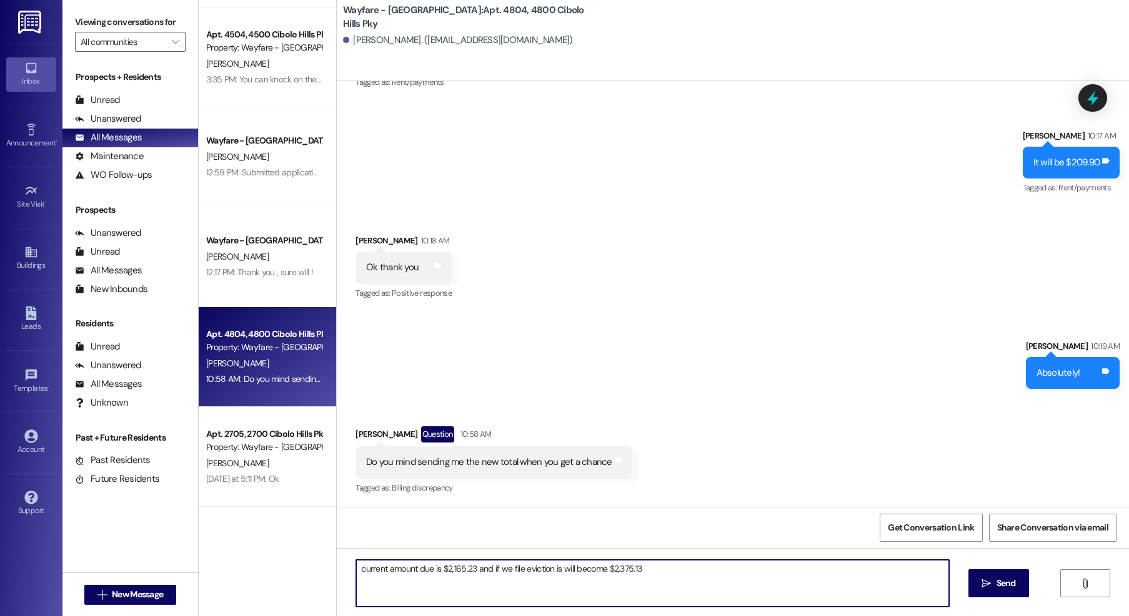
click at [554, 573] on textarea "current amount due is $2,165.23 and if we file eviction is will become $2,375.13" at bounding box center [652, 583] width 593 height 47
type textarea "current amount due is $2,165.23 and if we file eviction it will become $2,375.13"
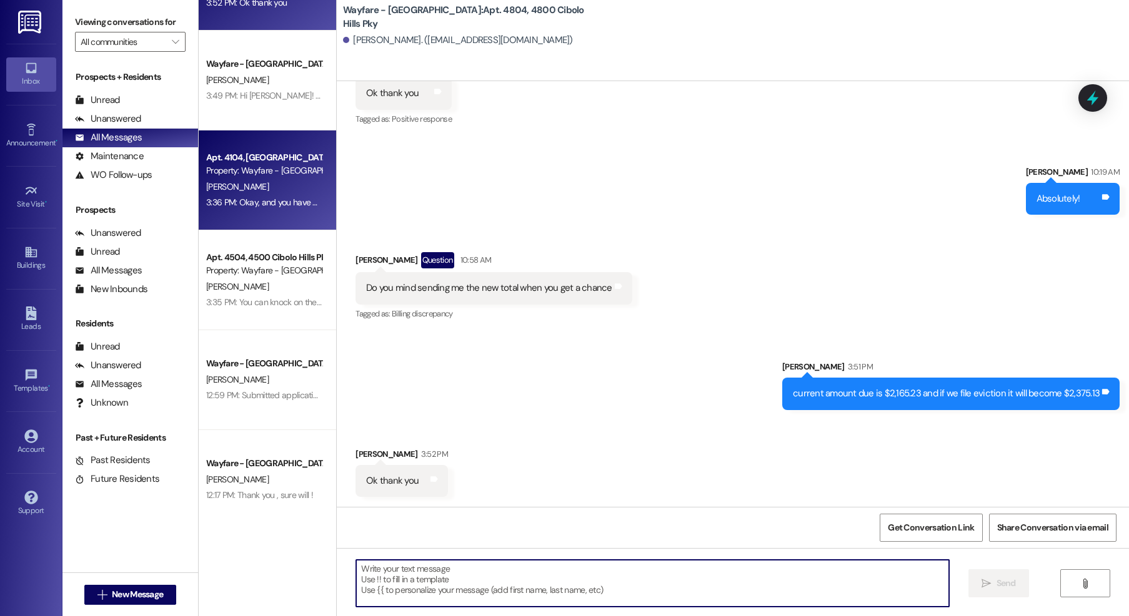
scroll to position [0, 0]
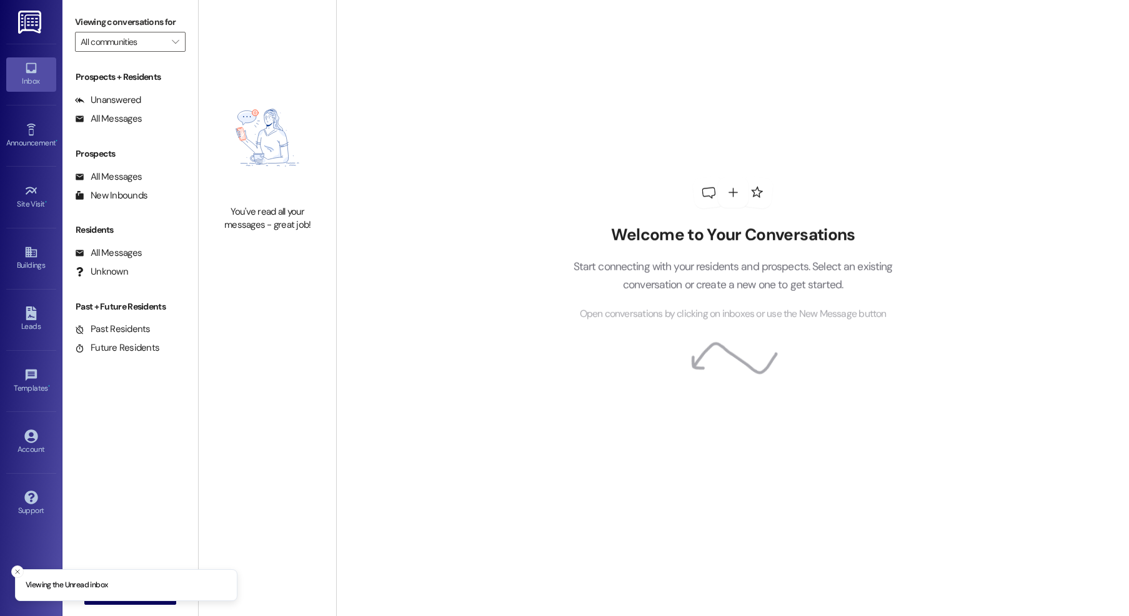
click at [479, 576] on div "Welcome to Your Conversations Start connecting with your residents and prospect…" at bounding box center [732, 308] width 793 height 616
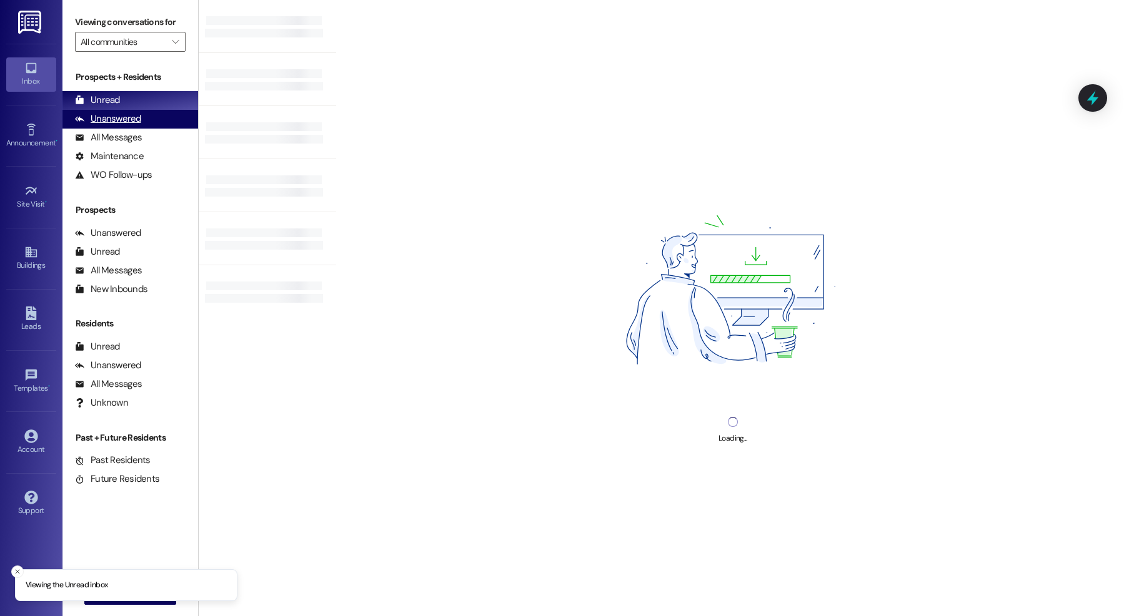
drag, startPoint x: 124, startPoint y: 136, endPoint x: 169, endPoint y: 121, distance: 47.6
click at [124, 136] on div "All Messages" at bounding box center [108, 137] width 67 height 13
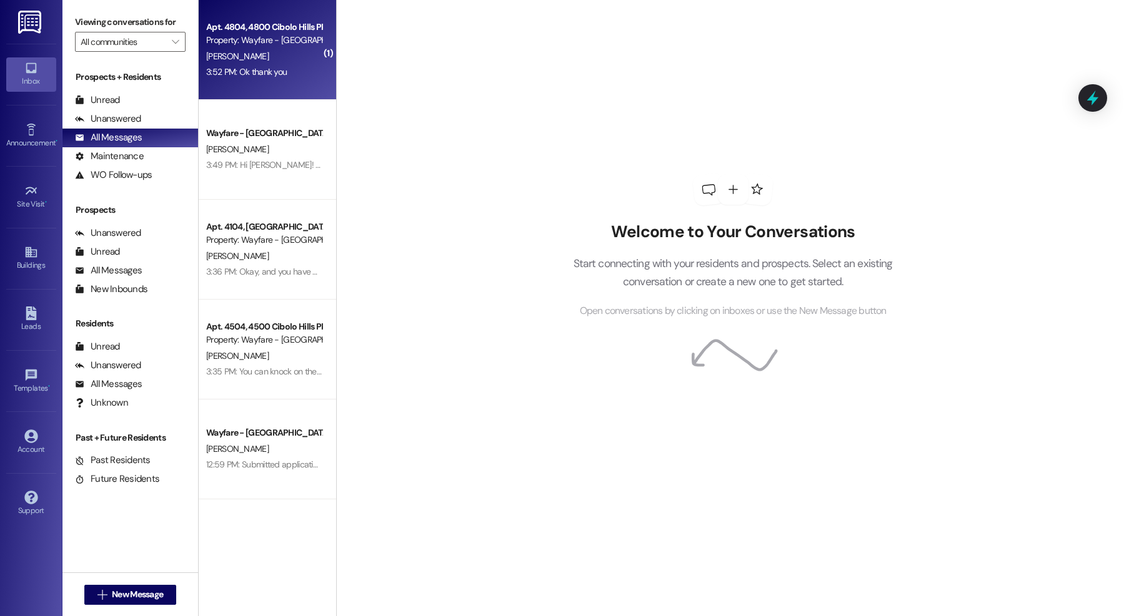
click at [240, 39] on div "Property: Wayfare - [GEOGRAPHIC_DATA]" at bounding box center [264, 40] width 116 height 13
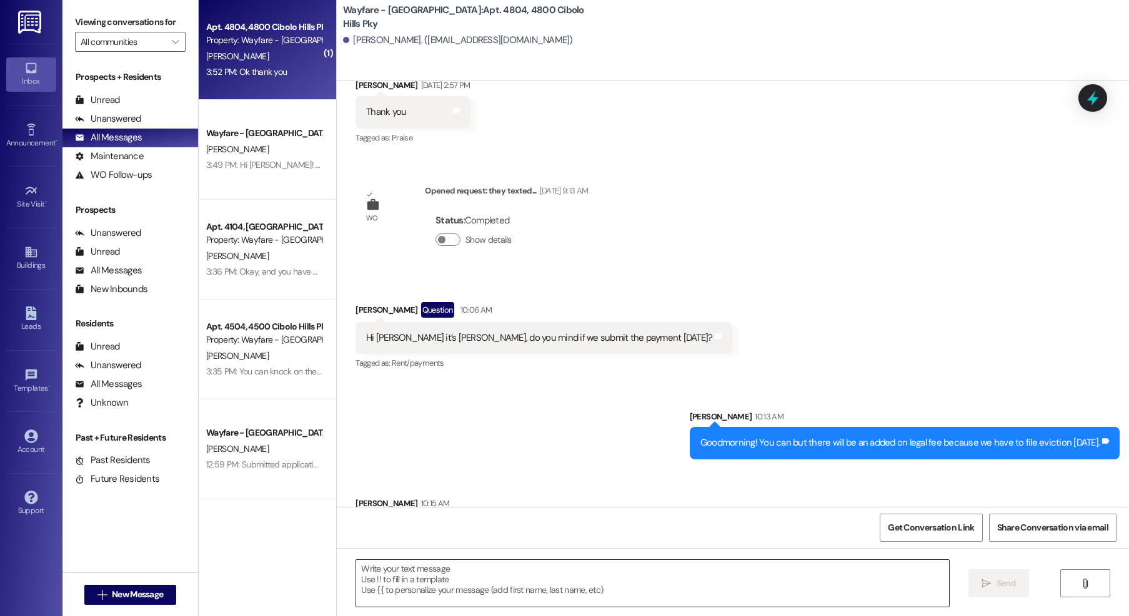
click at [435, 580] on textarea at bounding box center [652, 583] width 593 height 47
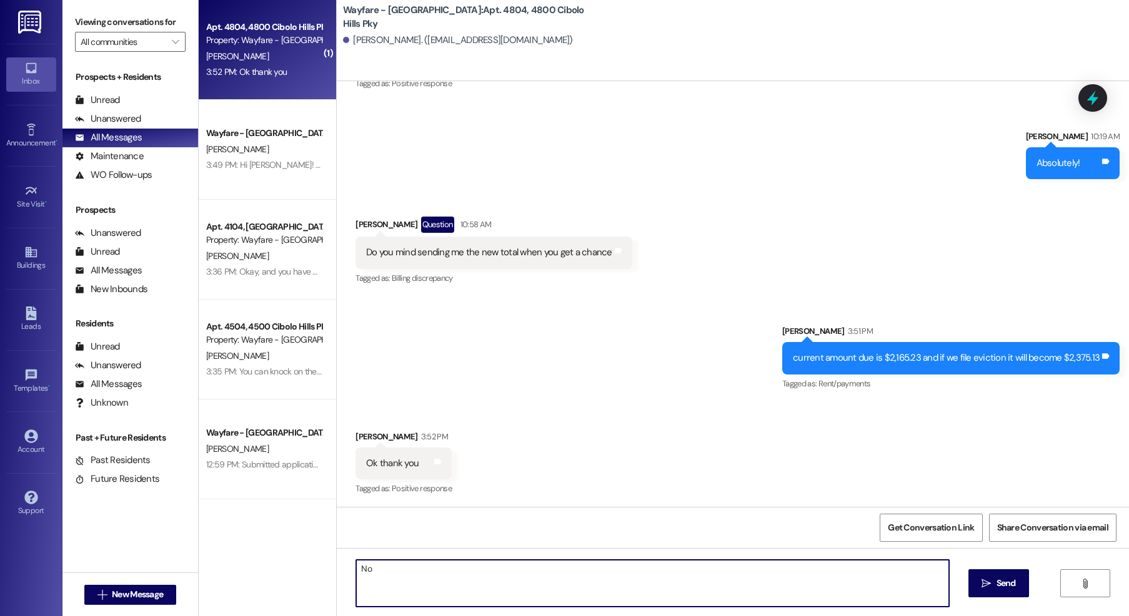
scroll to position [3870, 0]
type textarea "No problem!"
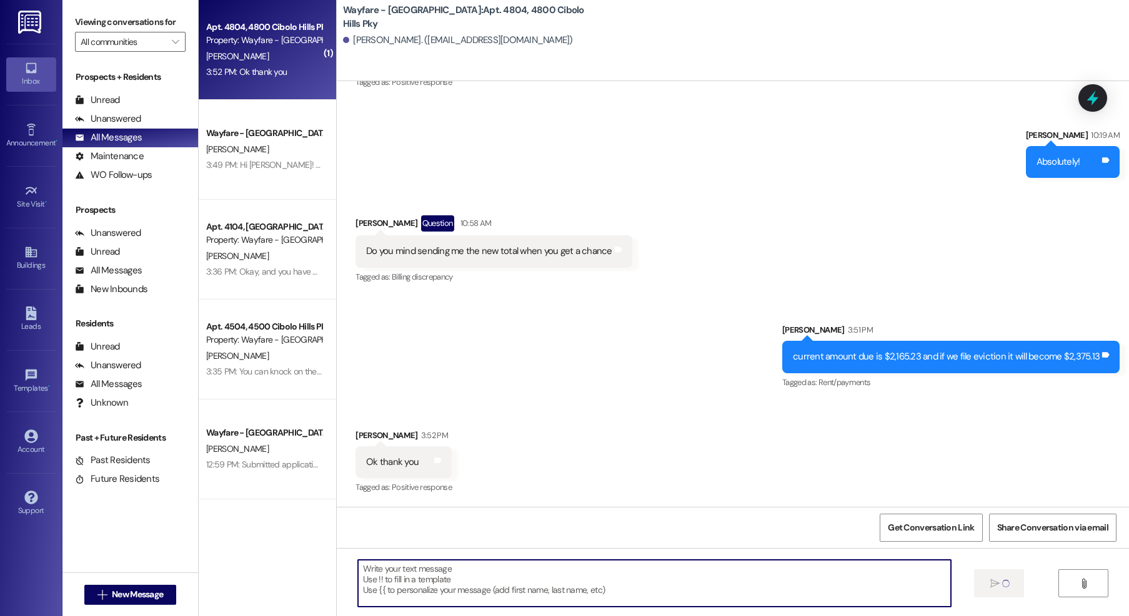
scroll to position [3958, 0]
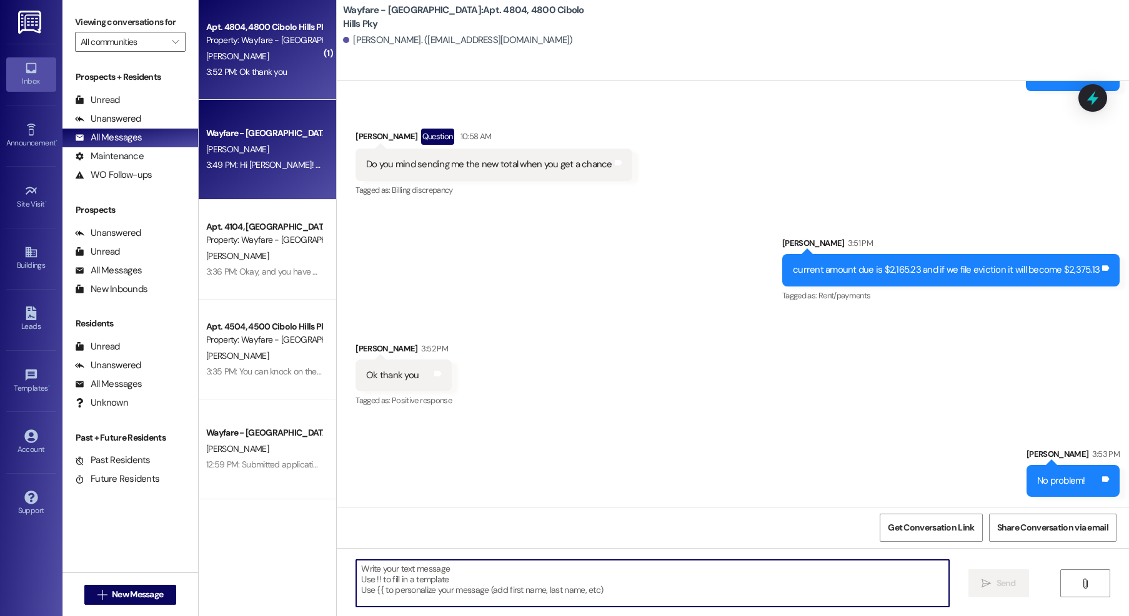
click at [227, 169] on div "3:49 PM: Hi [PERSON_NAME]! This is [PERSON_NAME], we just toured a little earli…" at bounding box center [555, 164] width 698 height 11
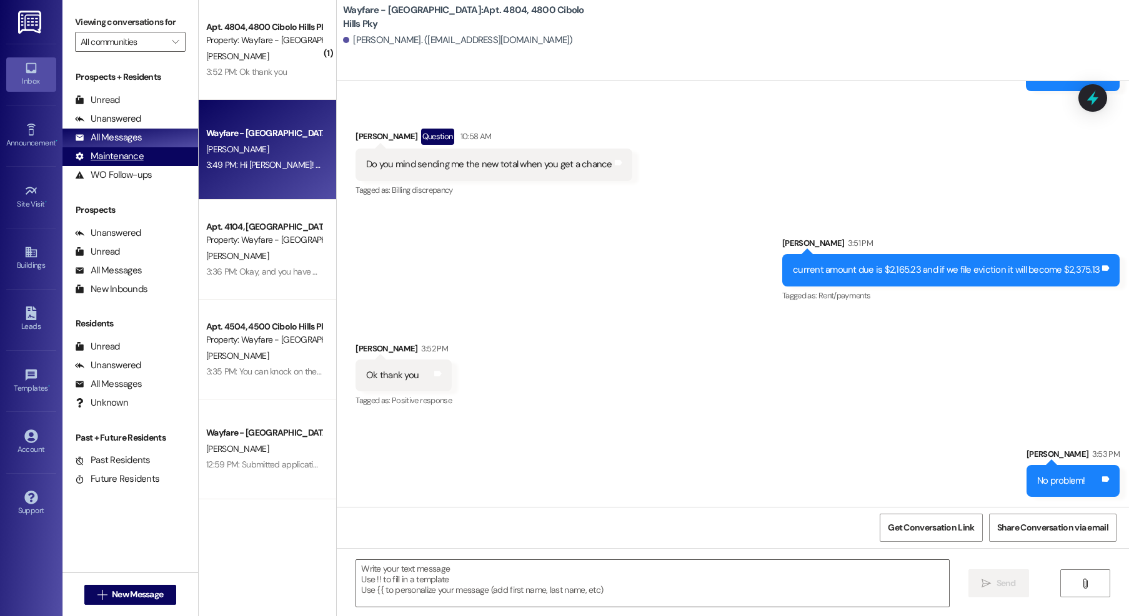
scroll to position [0, 0]
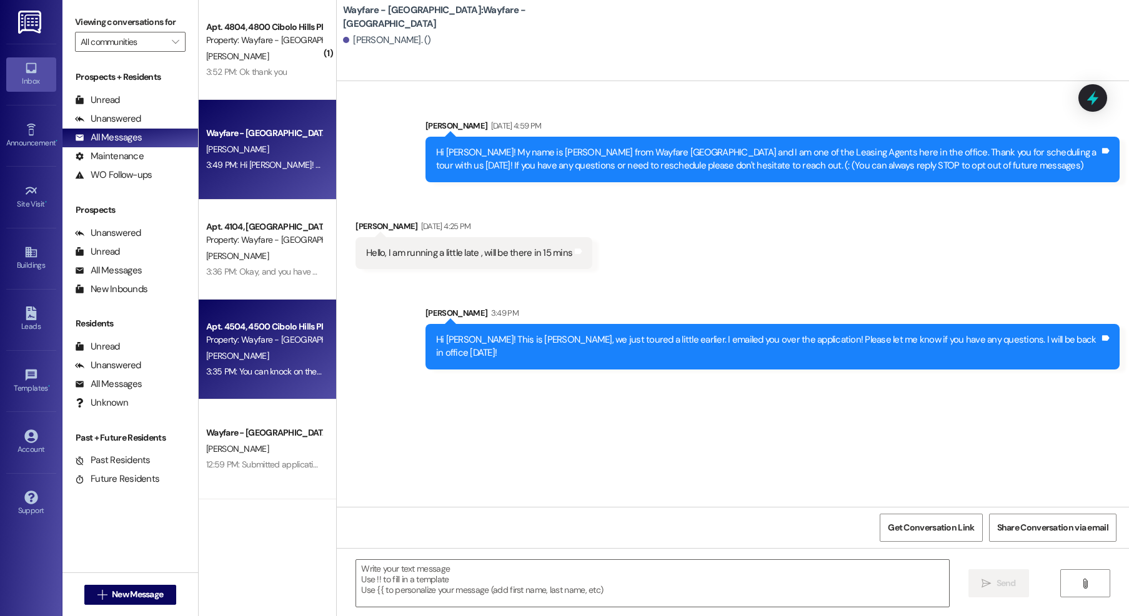
click at [255, 346] on div "Property: Wayfare - [GEOGRAPHIC_DATA]" at bounding box center [264, 340] width 116 height 13
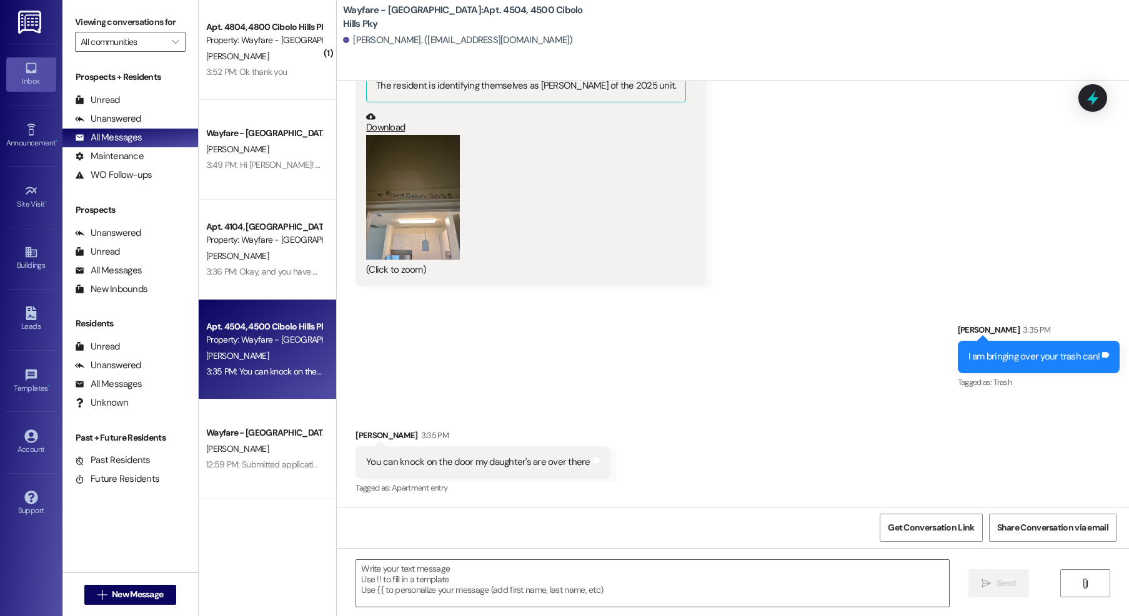
scroll to position [14, 0]
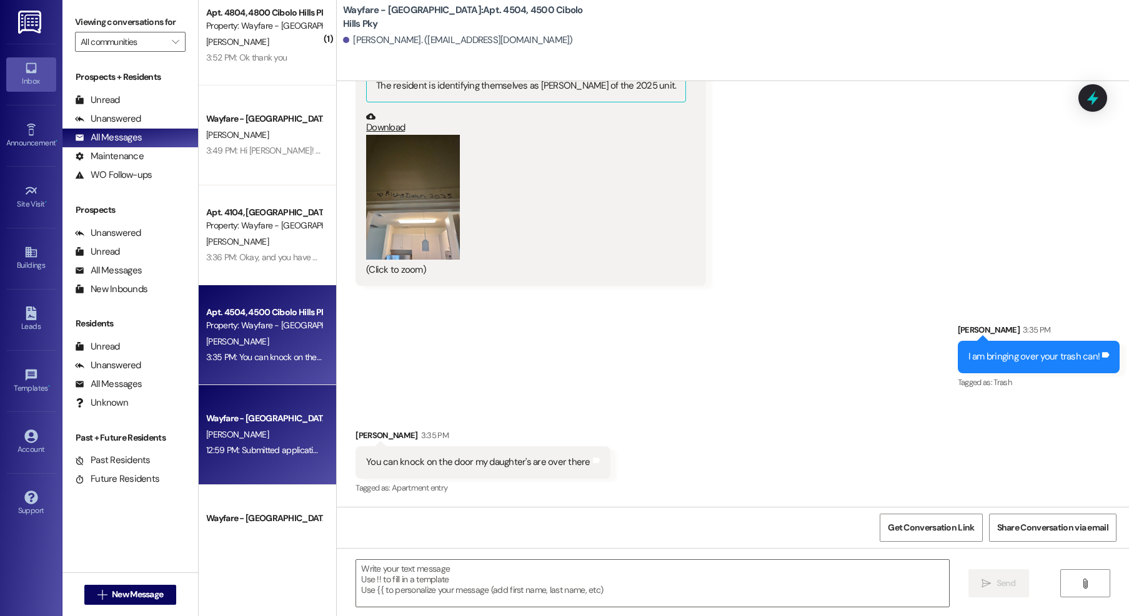
click at [267, 433] on div "[PERSON_NAME]" at bounding box center [264, 435] width 118 height 16
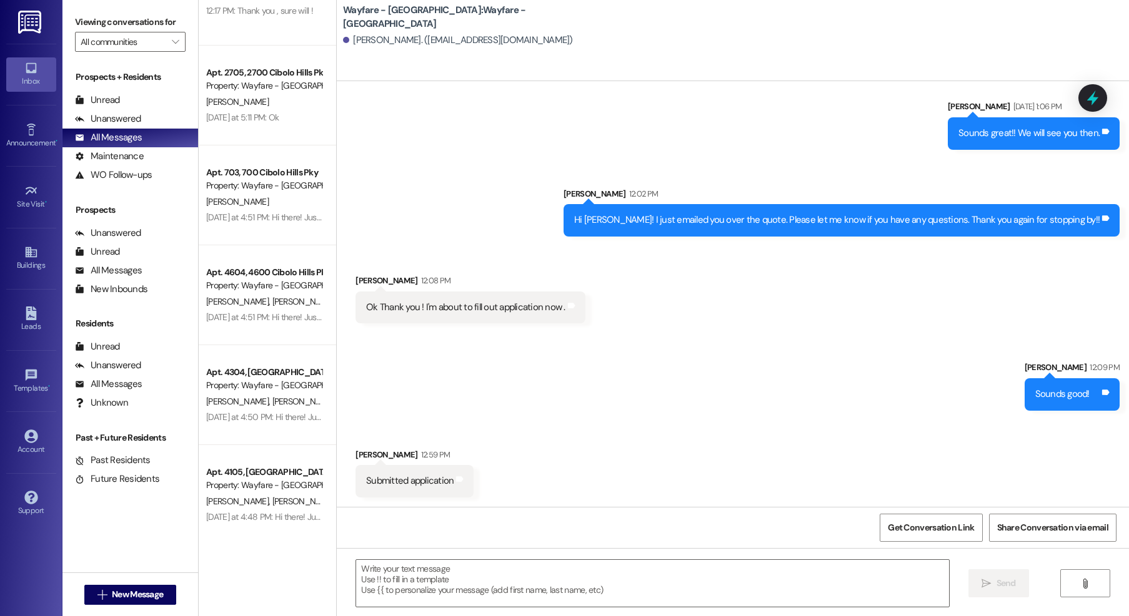
scroll to position [548, 0]
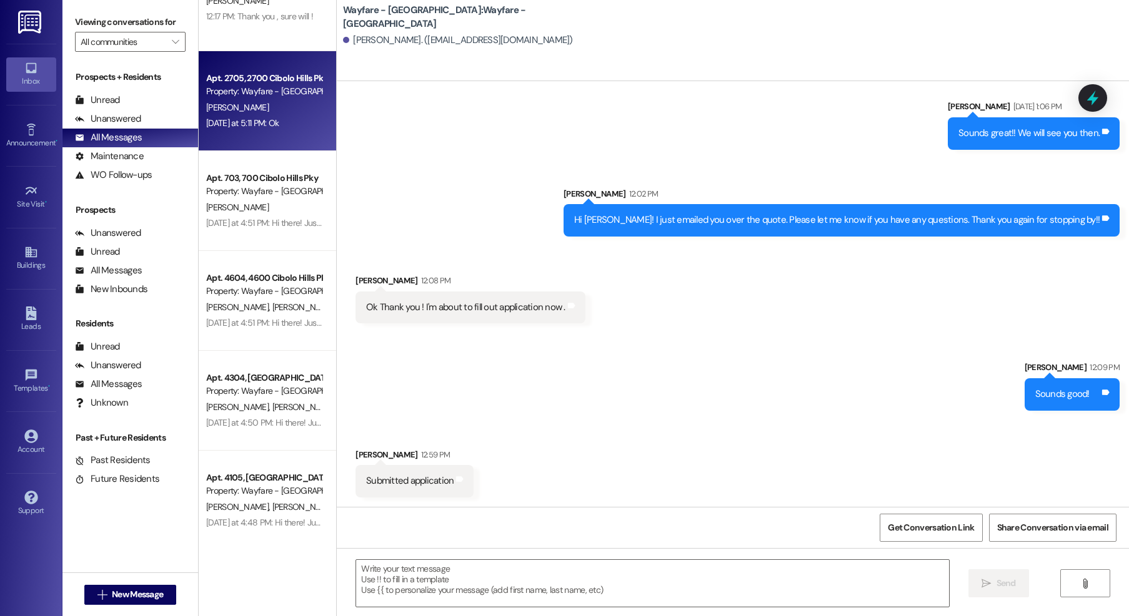
click at [260, 107] on div "[PERSON_NAME]" at bounding box center [264, 108] width 118 height 16
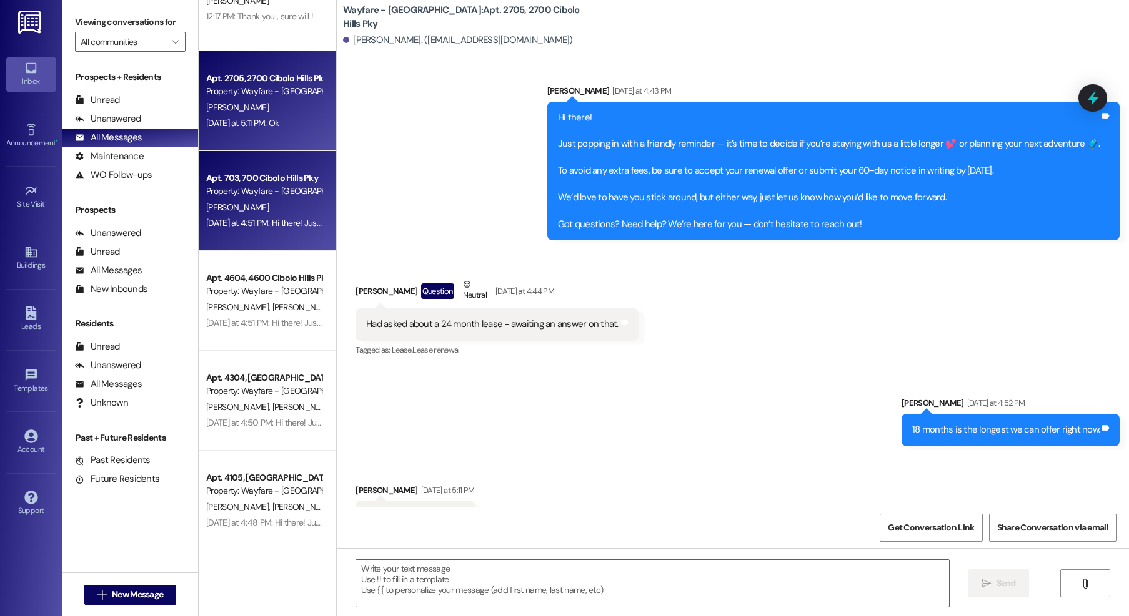
click at [242, 207] on div "[PERSON_NAME]" at bounding box center [264, 208] width 118 height 16
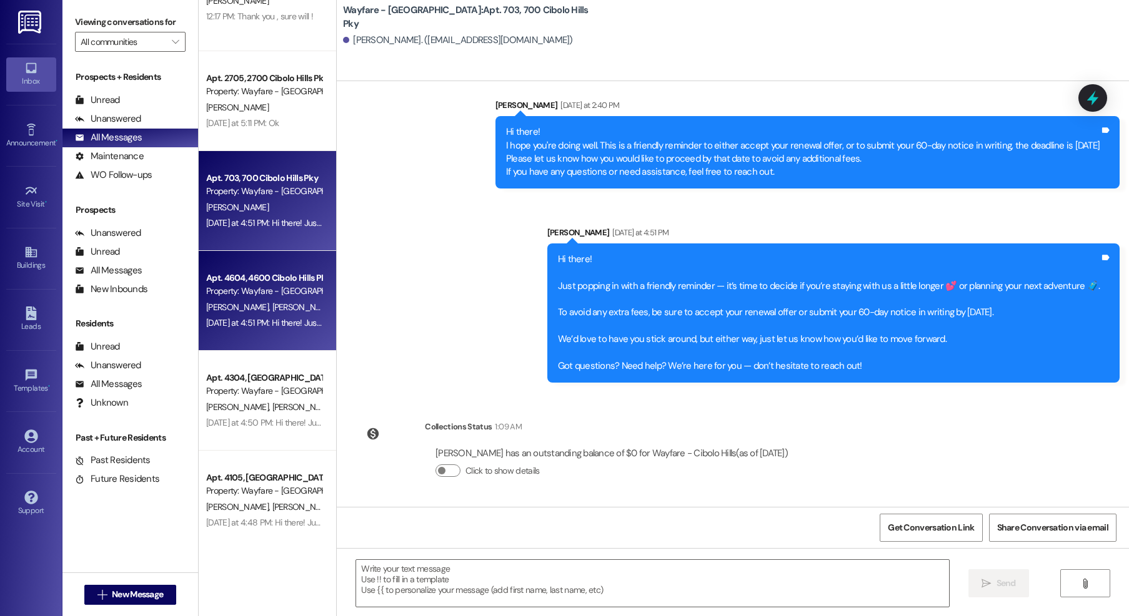
scroll to position [12128, 0]
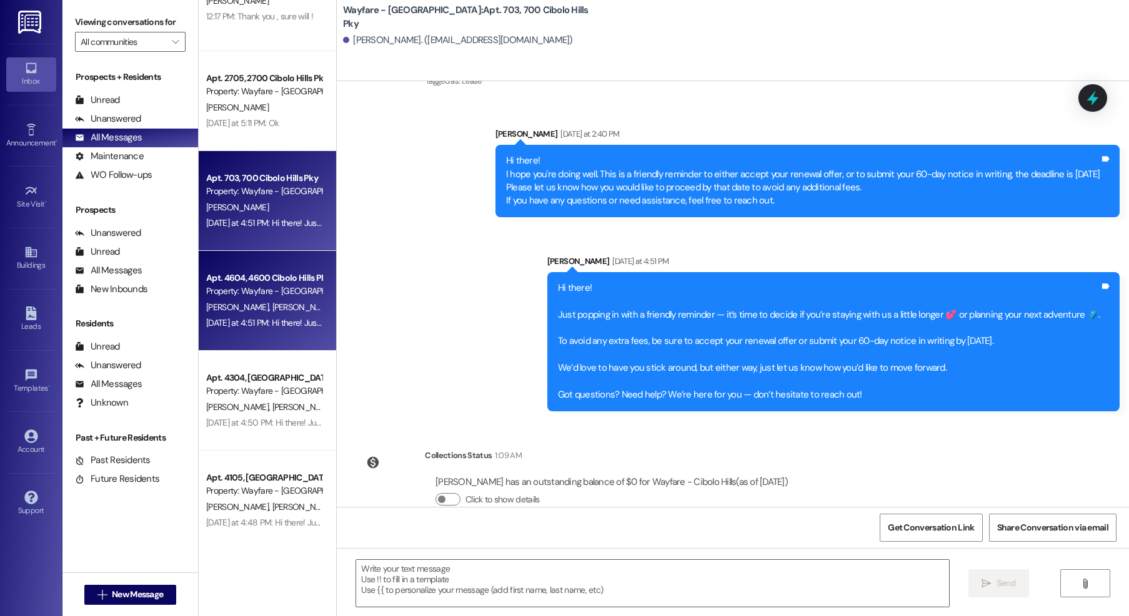
click at [255, 290] on div "Property: Wayfare - [GEOGRAPHIC_DATA]" at bounding box center [264, 291] width 116 height 13
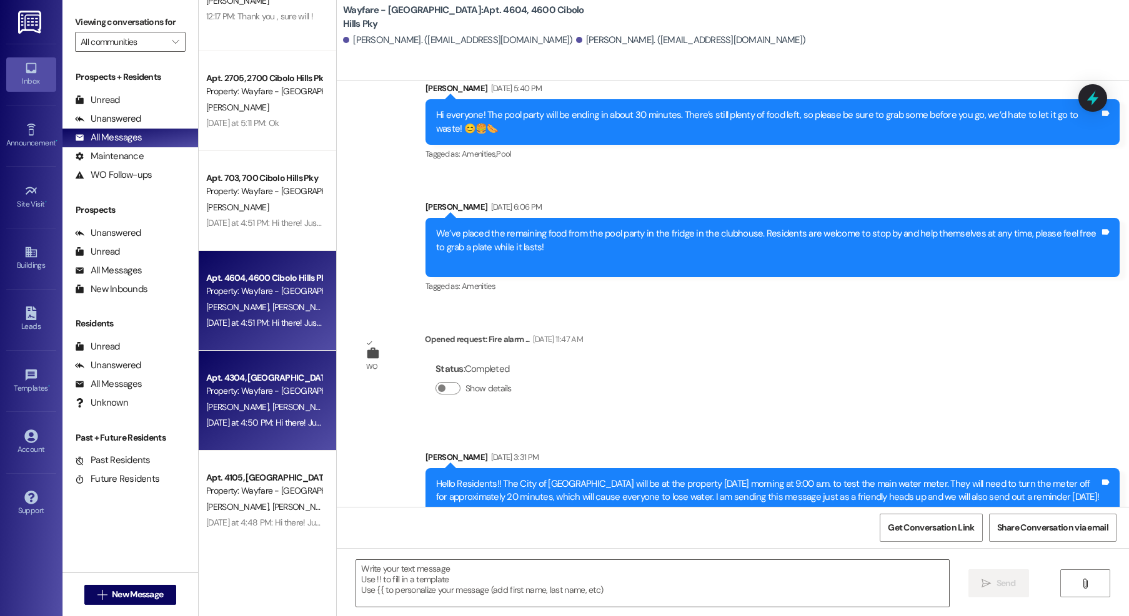
click at [234, 381] on div "Apt. 4304, [GEOGRAPHIC_DATA]" at bounding box center [264, 378] width 116 height 13
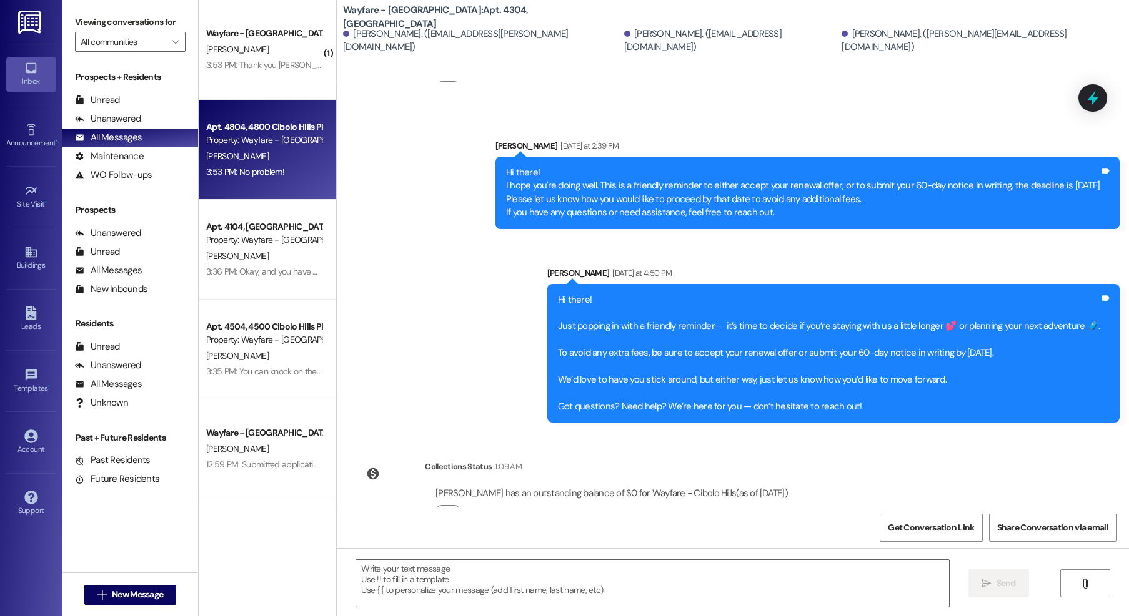
scroll to position [4, 0]
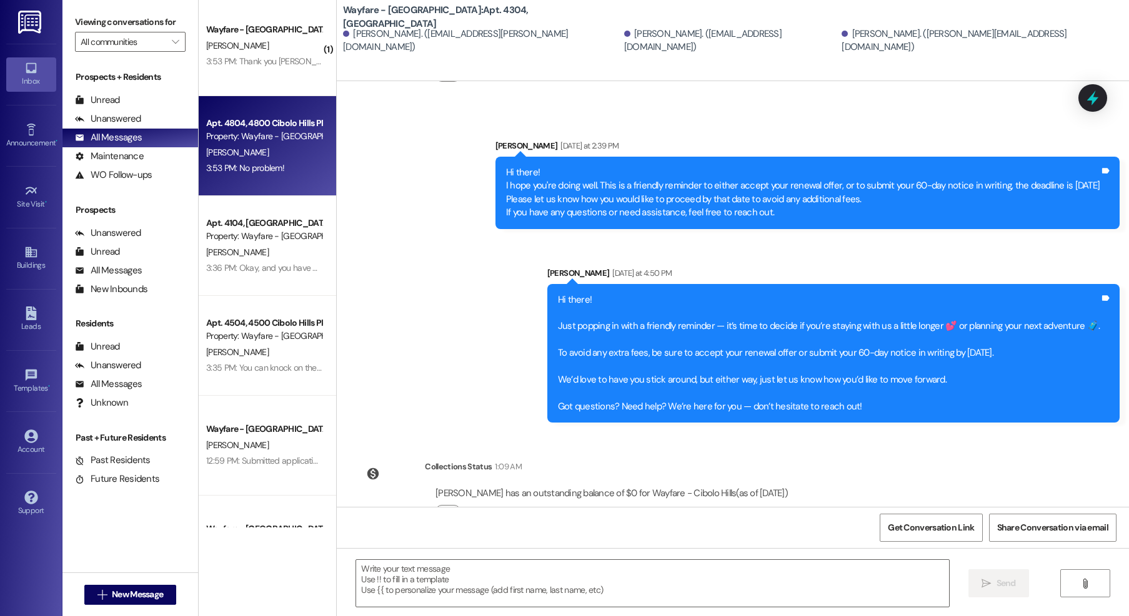
click at [272, 107] on div "( 1 ) Wayfare - Cibolo Hills Prospect [PERSON_NAME] 3:53 PM: Thank you [PERSON_…" at bounding box center [267, 264] width 137 height 528
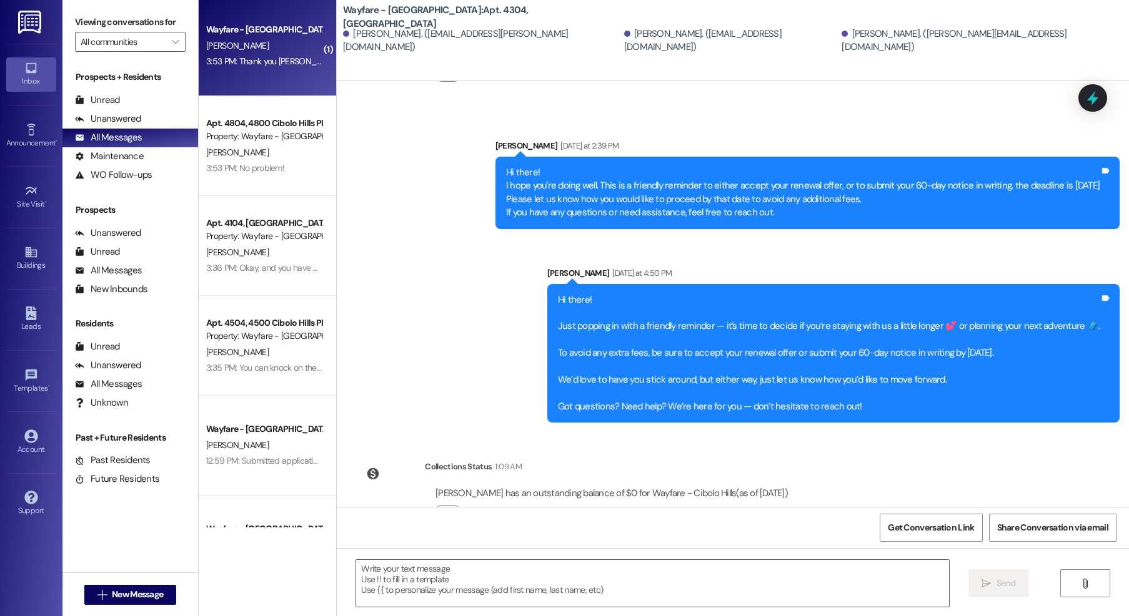
click at [268, 60] on div "3:53 PM: Thank you [PERSON_NAME]! I appreciate your time and help 😊 3:53 PM: Th…" at bounding box center [338, 61] width 264 height 11
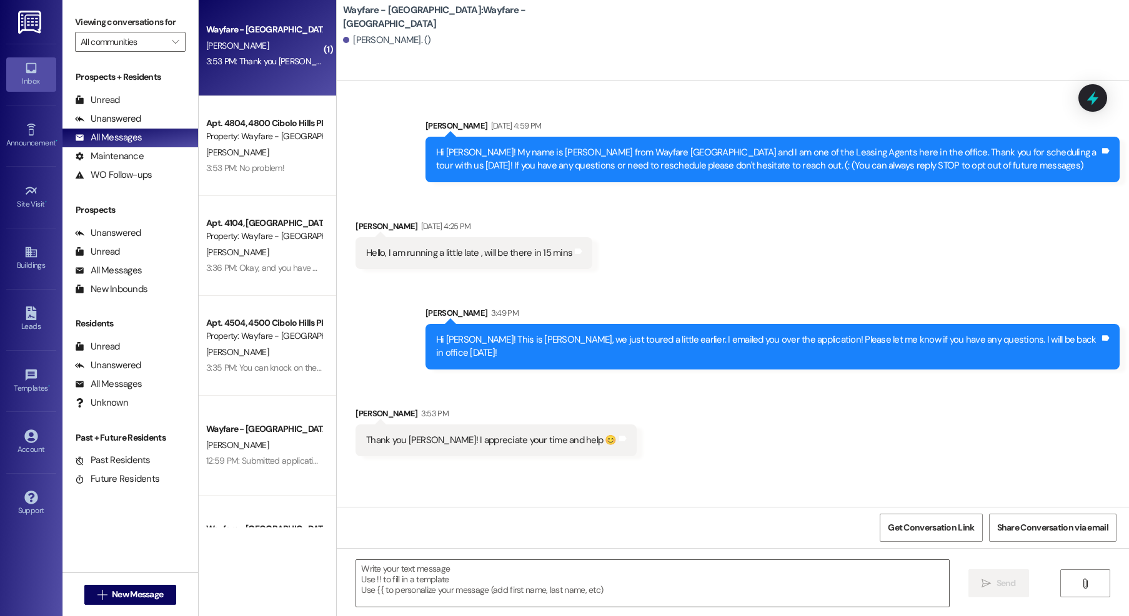
scroll to position [0, 0]
click at [634, 590] on textarea at bounding box center [652, 583] width 593 height 47
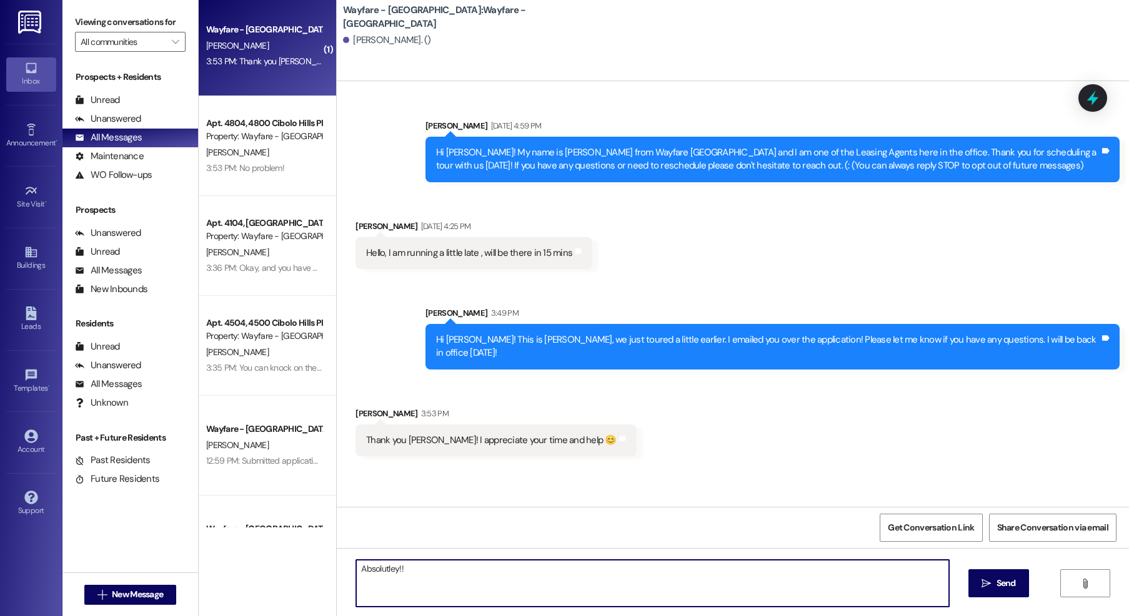
click at [375, 568] on textarea "Absolutley!!" at bounding box center [652, 583] width 593 height 47
